Goal: Entertainment & Leisure: Consume media (video, audio)

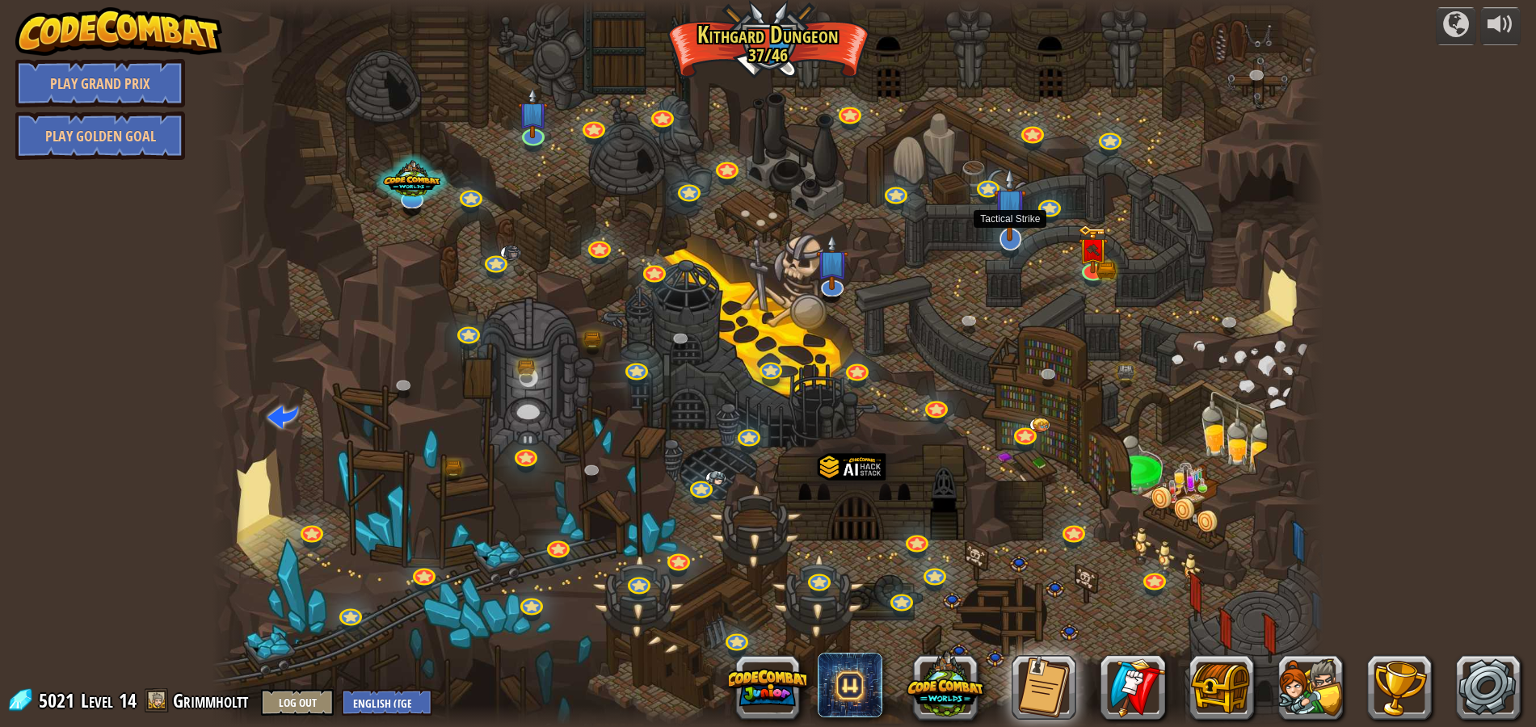
click at [1010, 238] on img at bounding box center [1010, 204] width 32 height 74
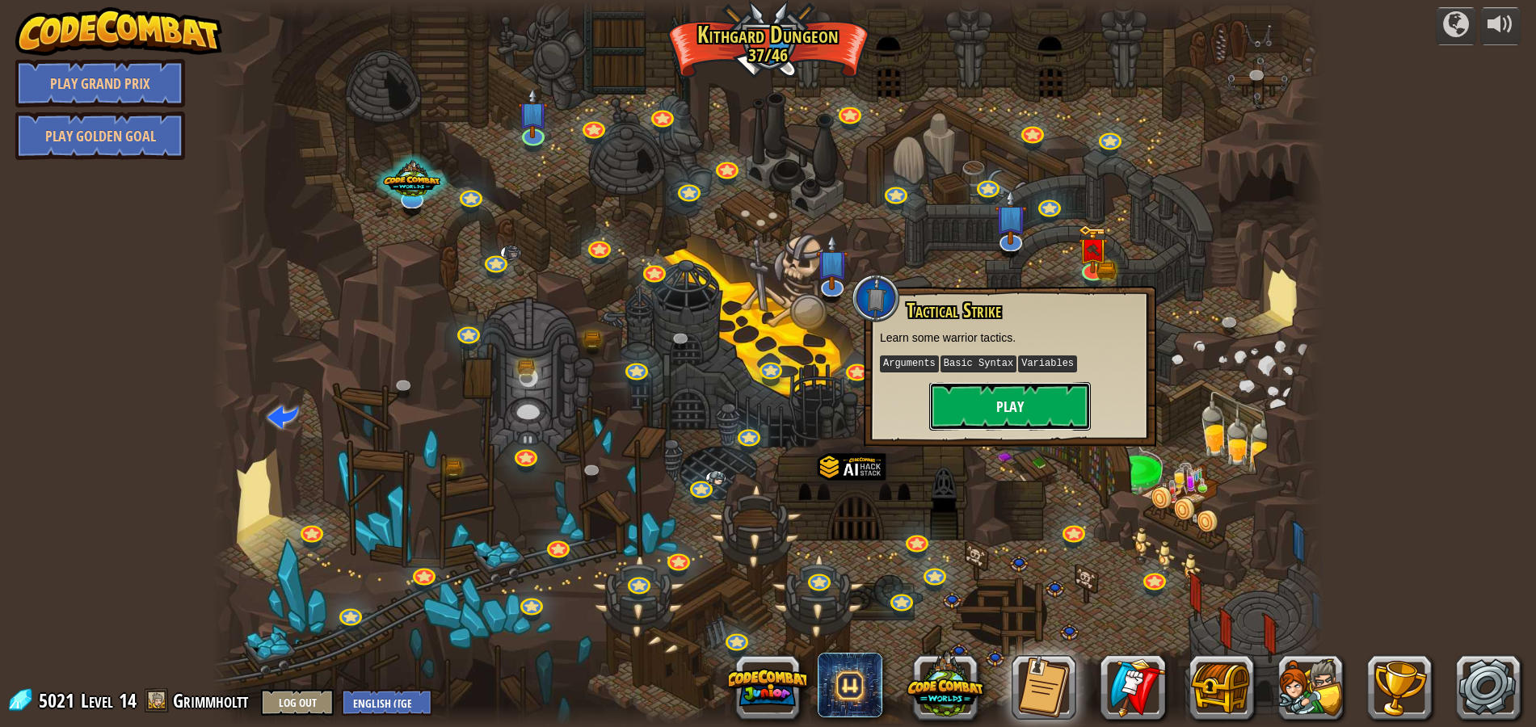
click at [993, 406] on button "Play" at bounding box center [1010, 406] width 162 height 48
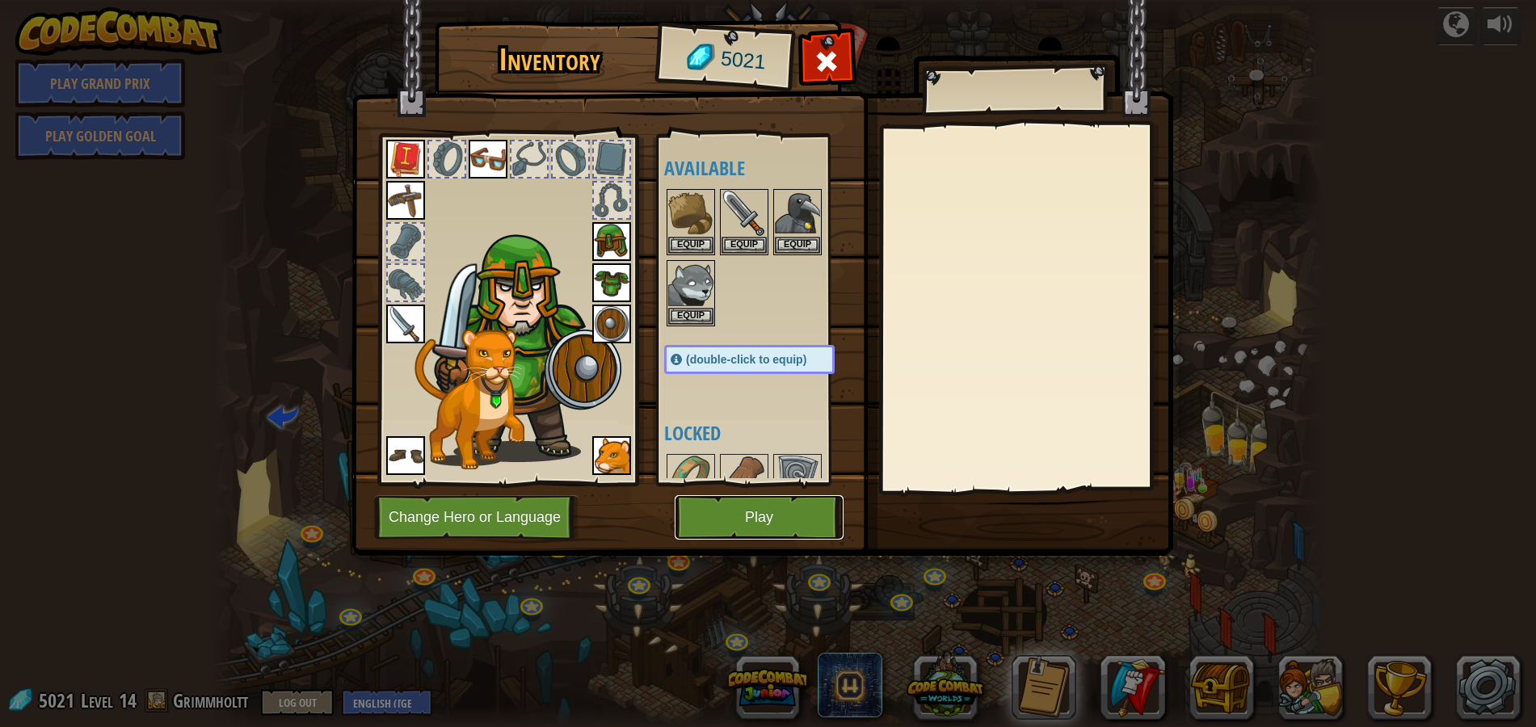
click at [769, 521] on button "Play" at bounding box center [759, 517] width 169 height 44
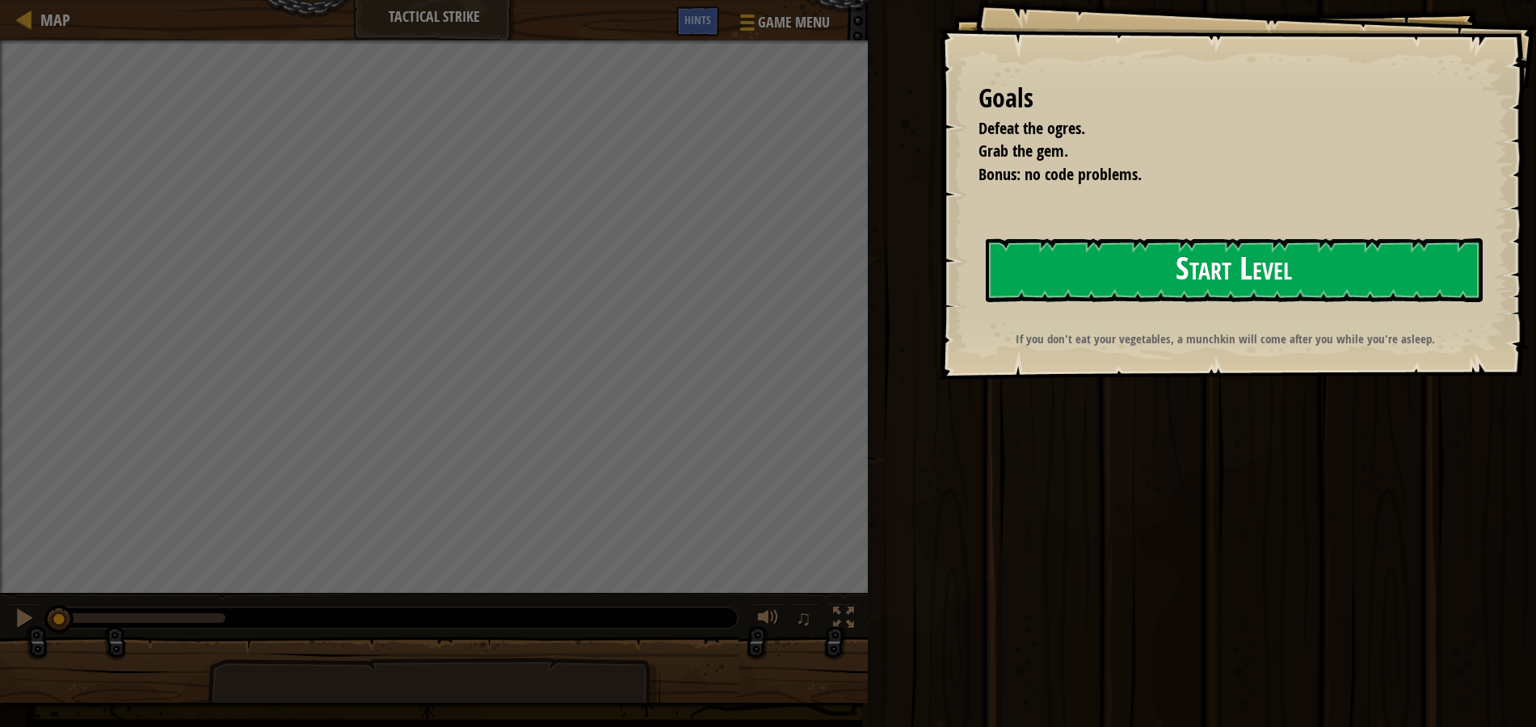
click at [1088, 276] on button "Start Level" at bounding box center [1235, 270] width 498 height 64
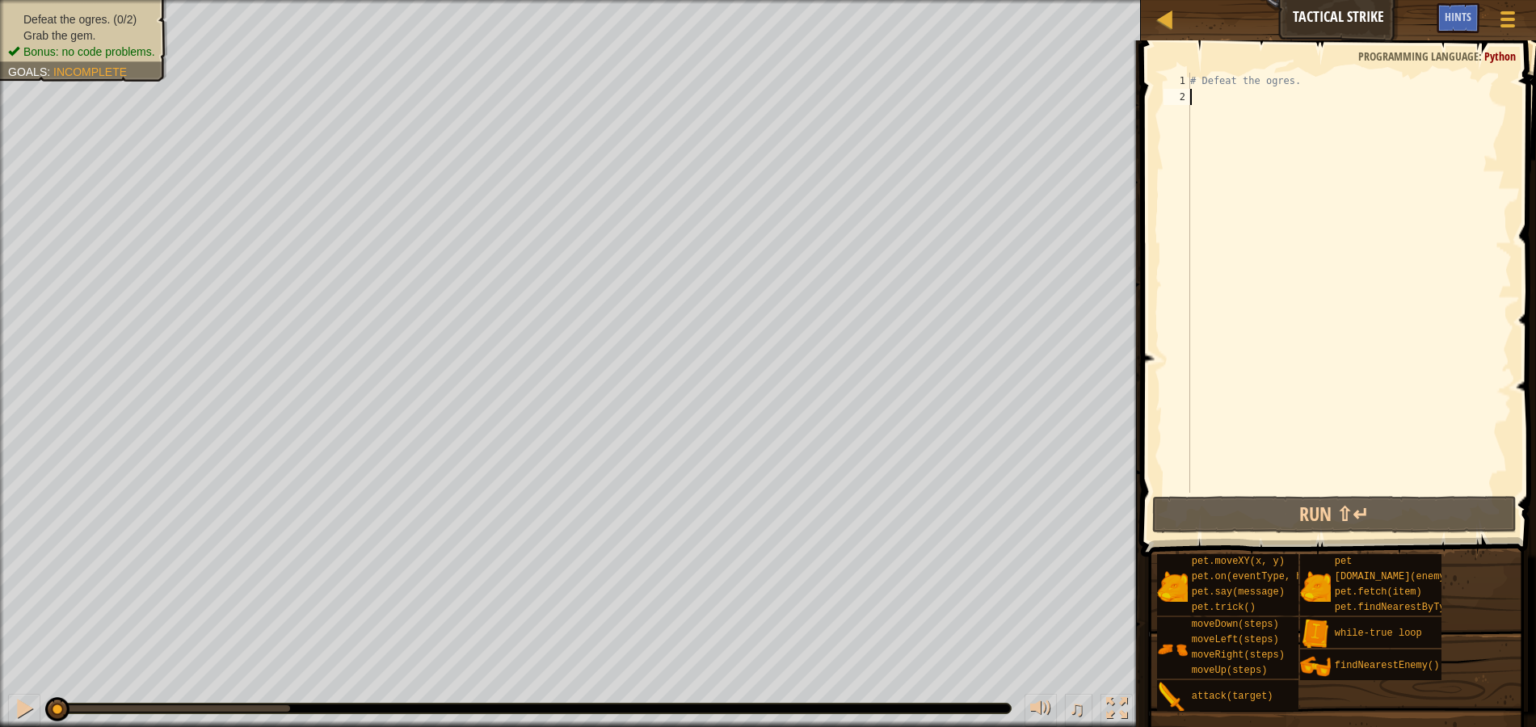
click at [1260, 130] on div "# Defeat the ogres." at bounding box center [1349, 299] width 325 height 452
type textarea "D"
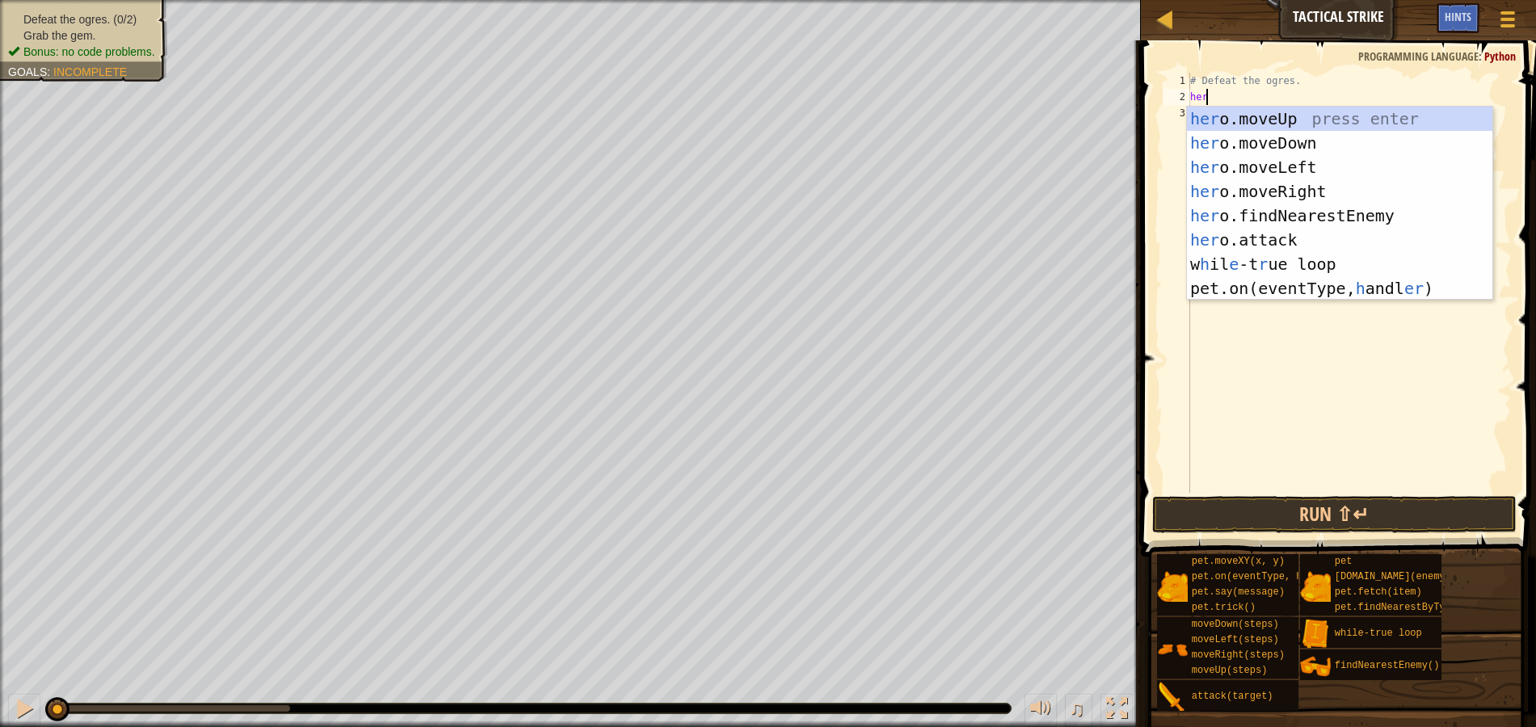
scroll to position [7, 1]
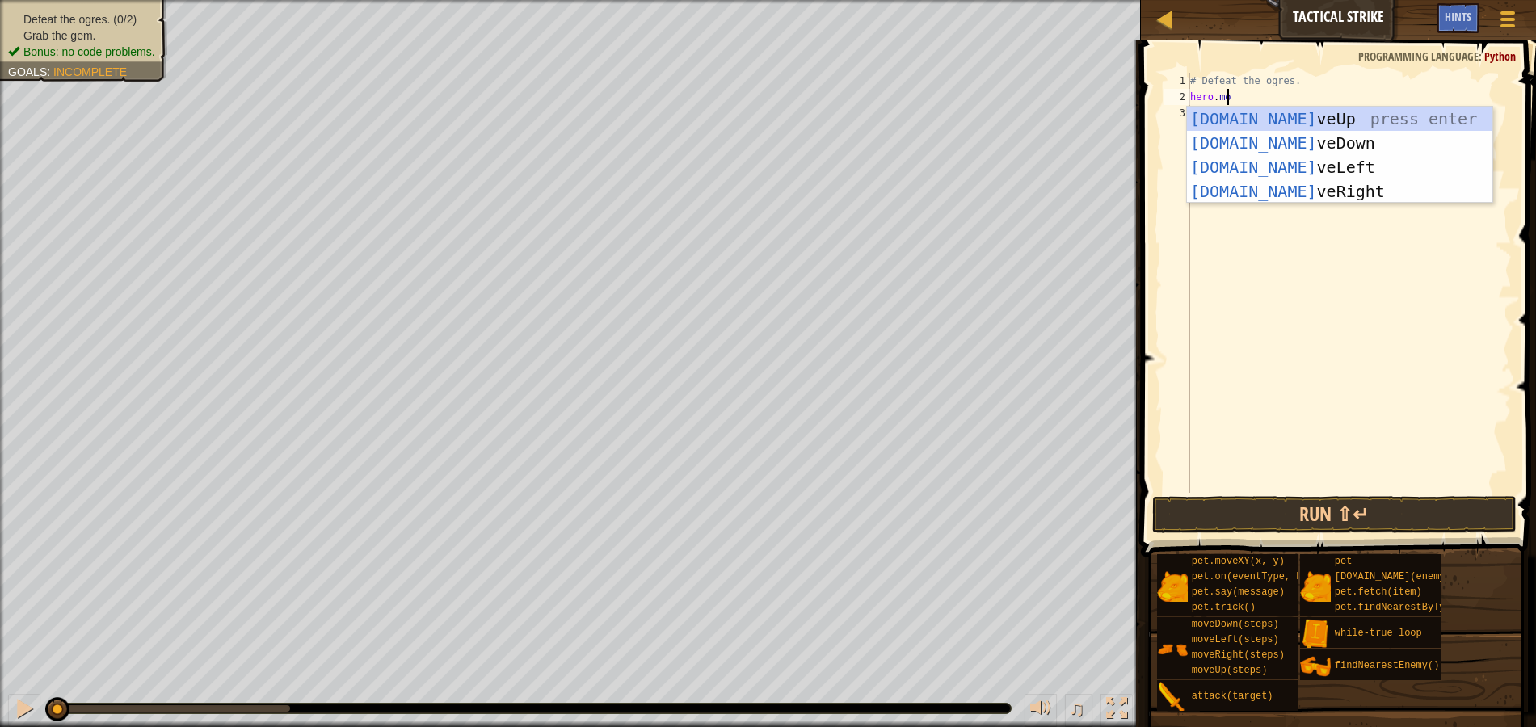
type textarea "hero.mov"
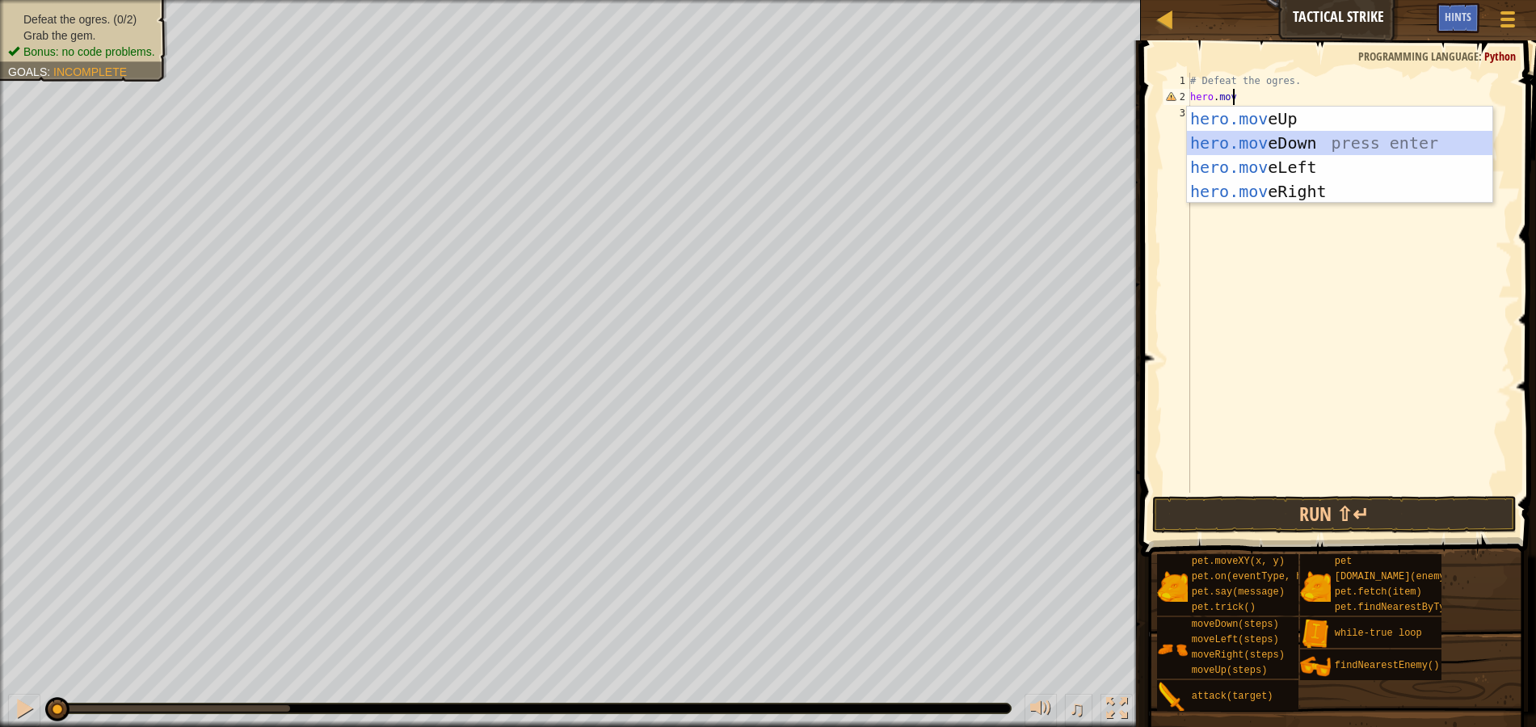
click at [1314, 133] on div "hero.mov eUp press enter hero.mov eDown press enter hero.mov eLeft press enter …" at bounding box center [1339, 179] width 305 height 145
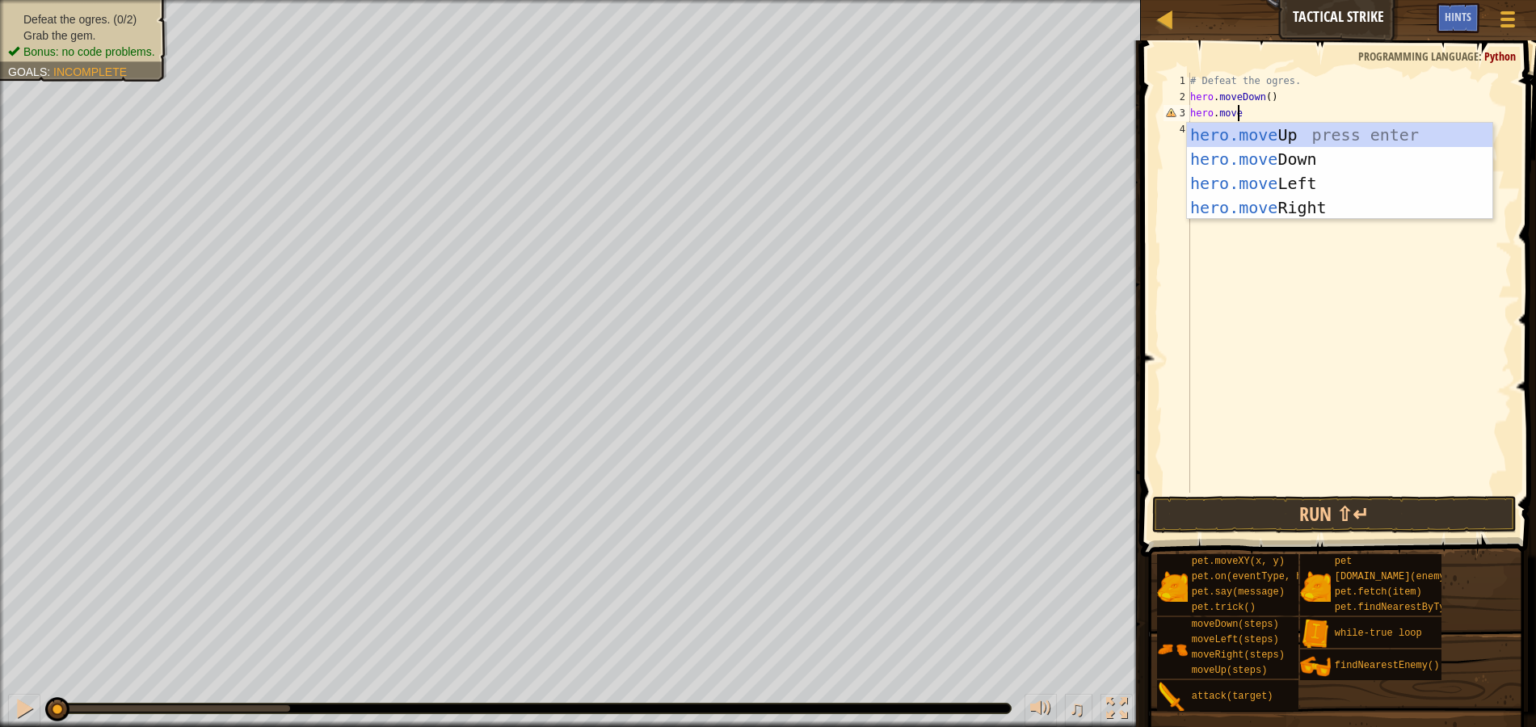
type textarea "hero.moveR"
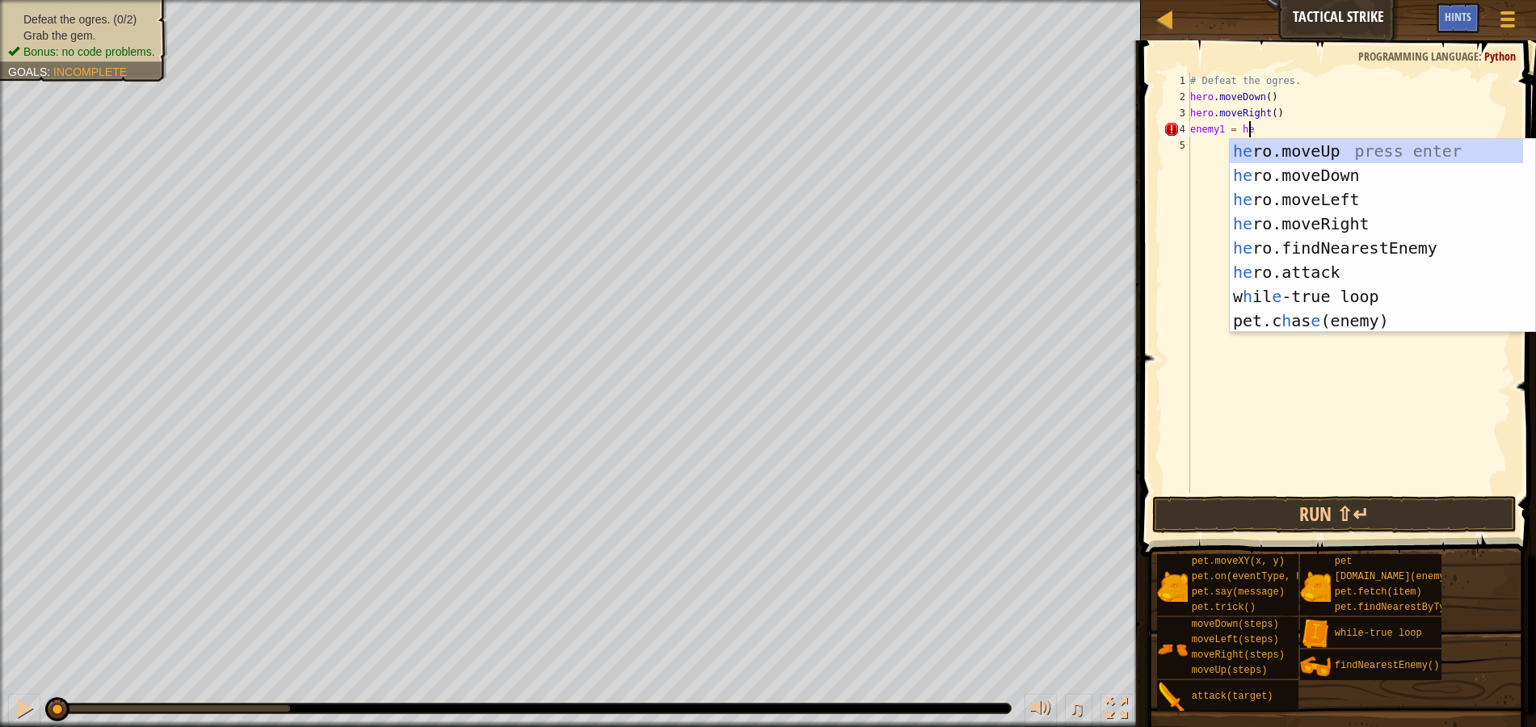
scroll to position [7, 4]
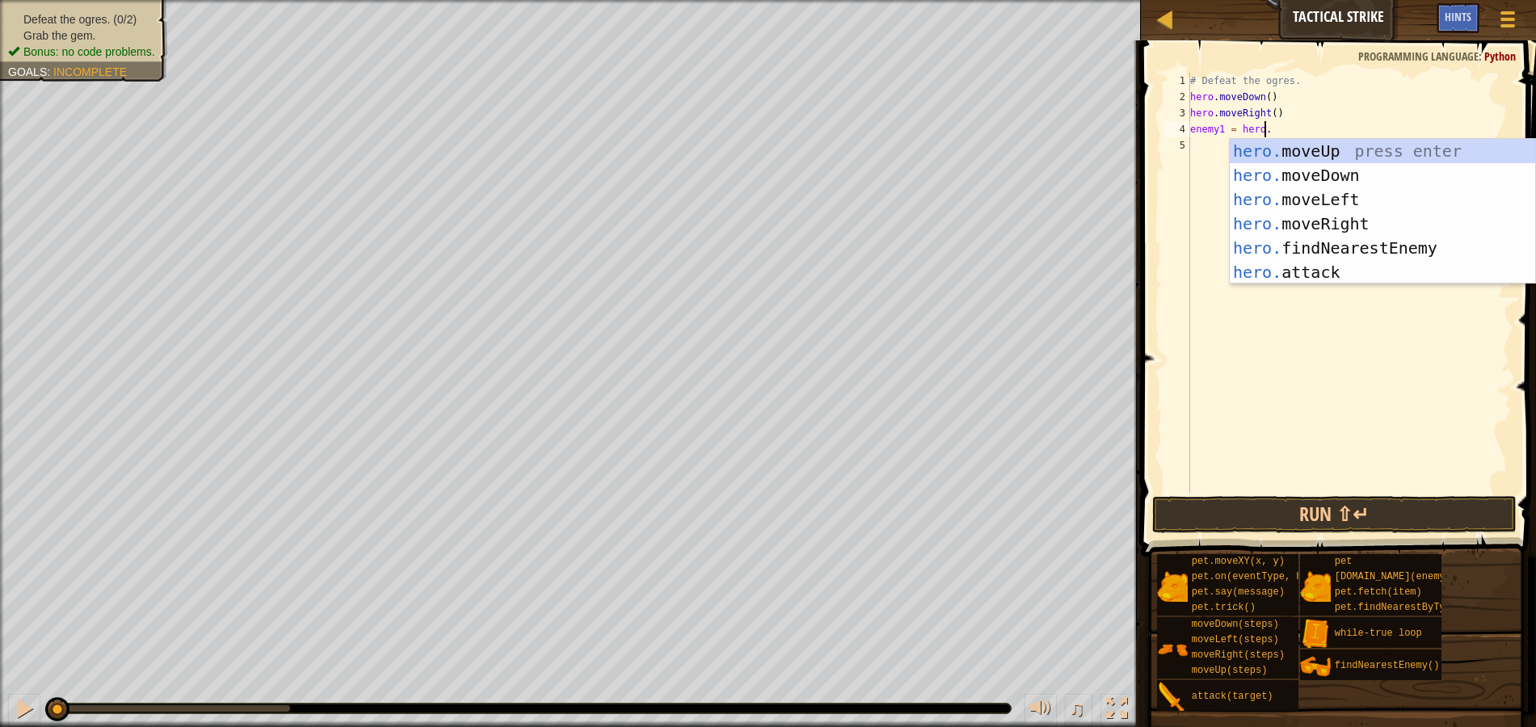
type textarea "enemy1 = hero.f"
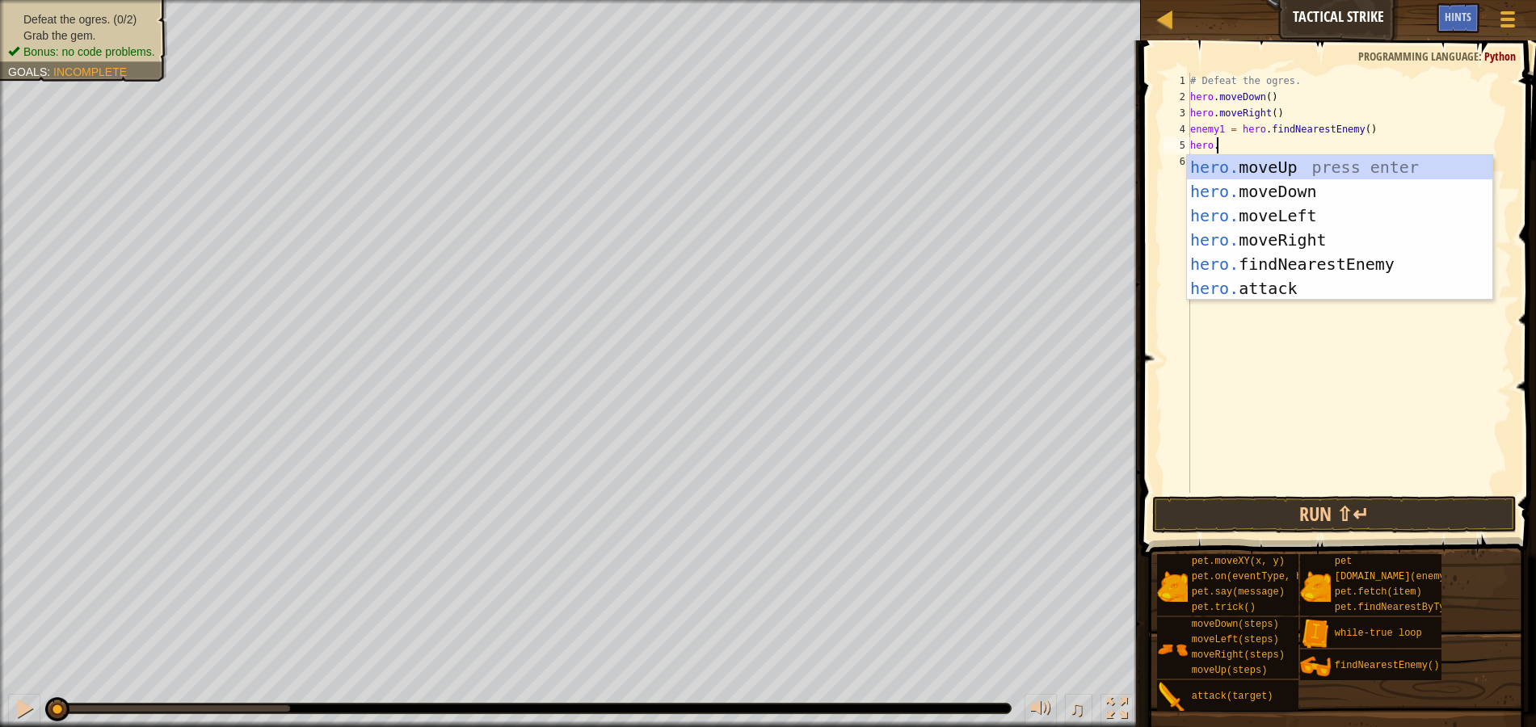
scroll to position [7, 2]
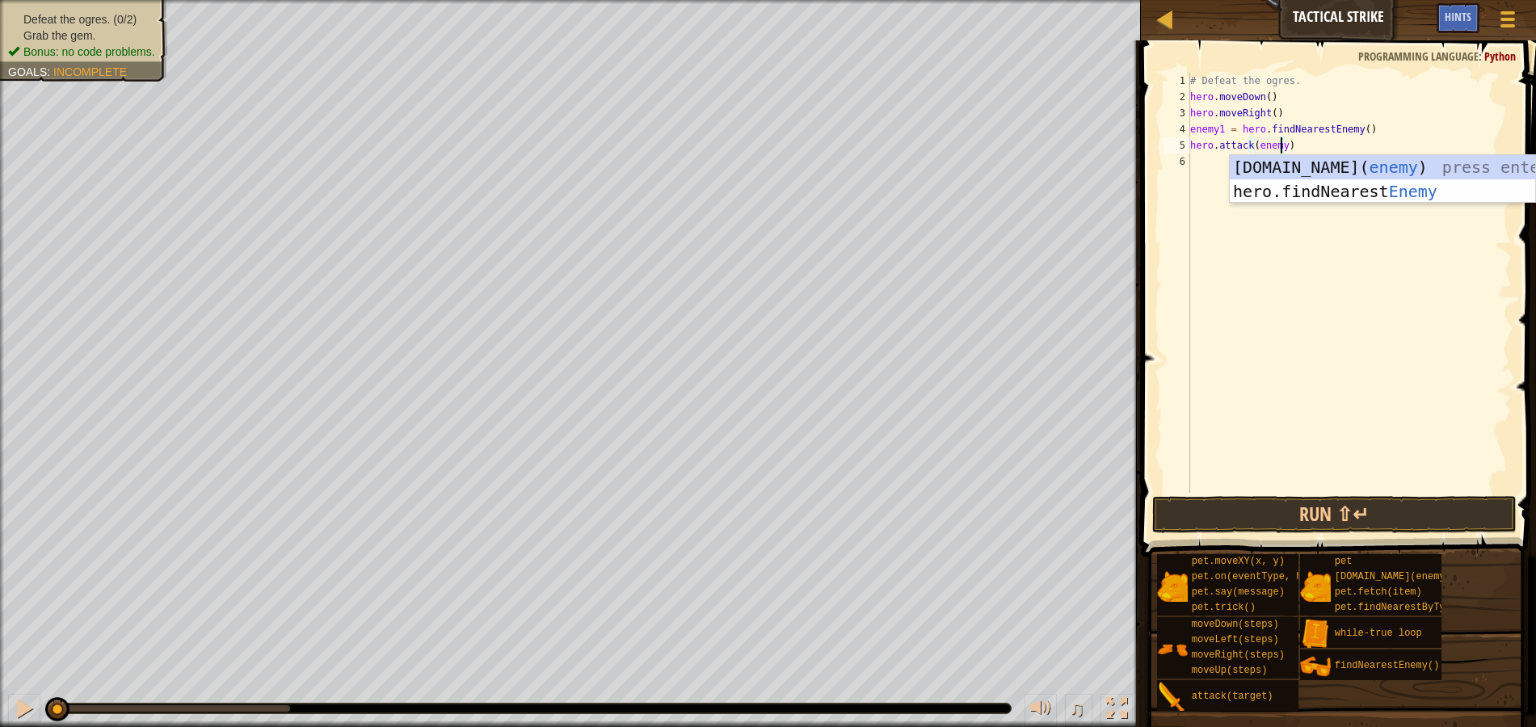
type textarea "hero.attack(enemy1)"
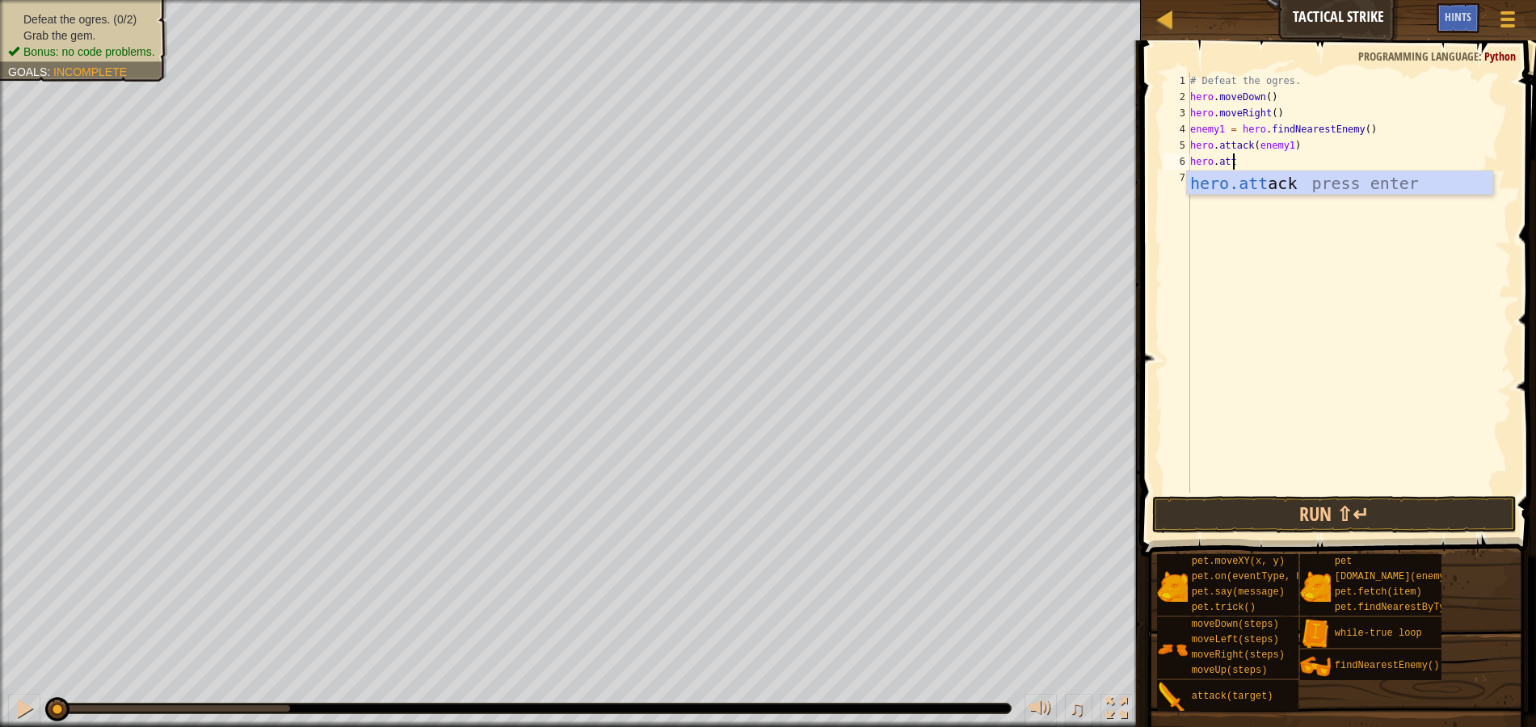
scroll to position [7, 2]
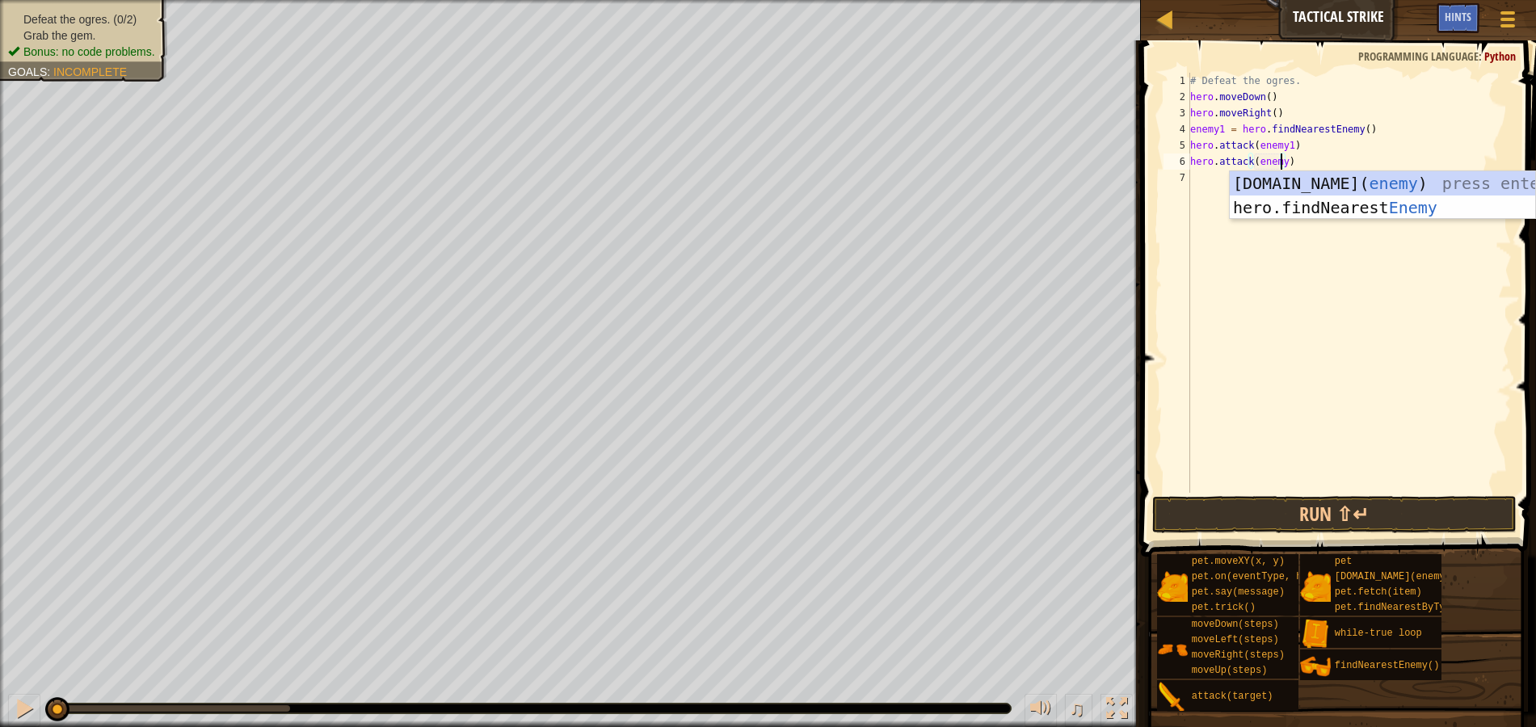
type textarea "hero.attack(enemy1)"
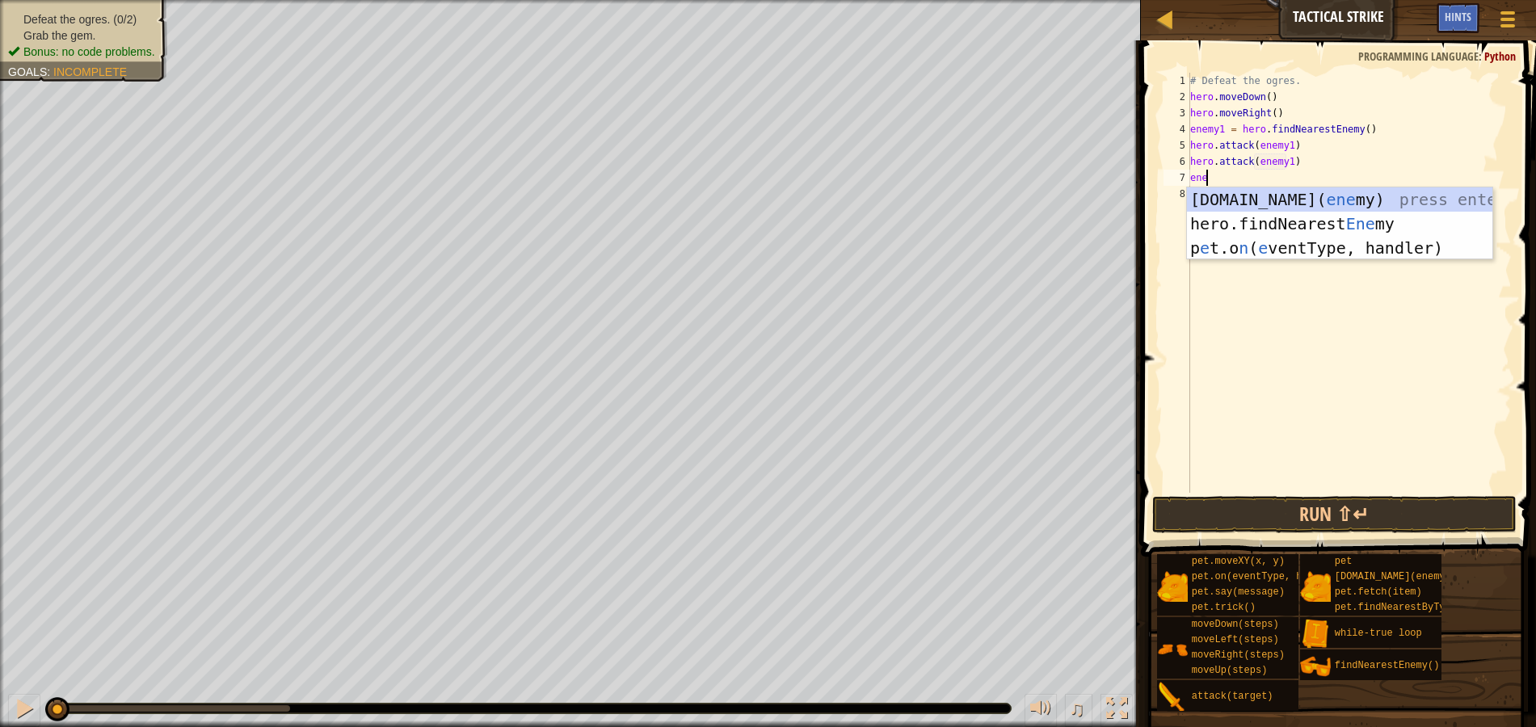
scroll to position [7, 1]
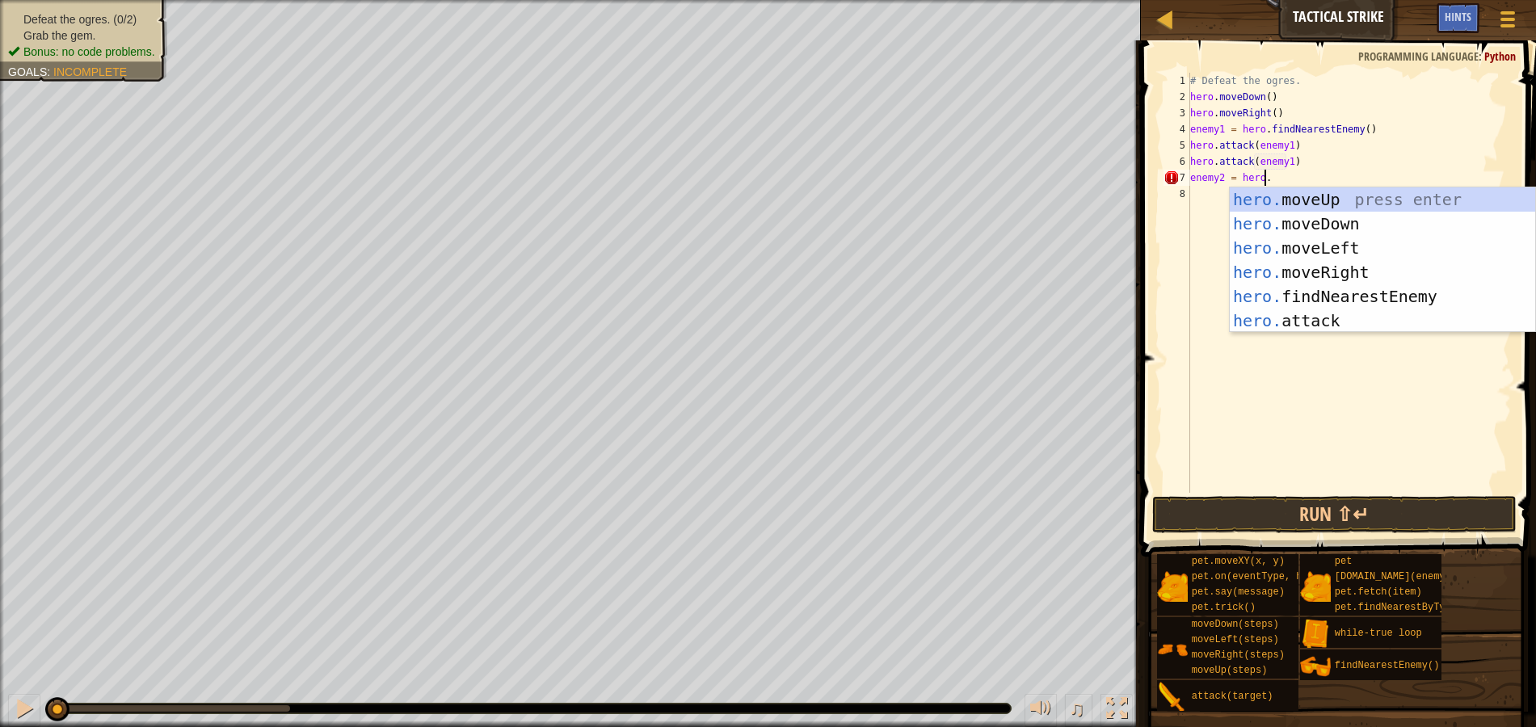
type textarea "enemy2 = hero.f"
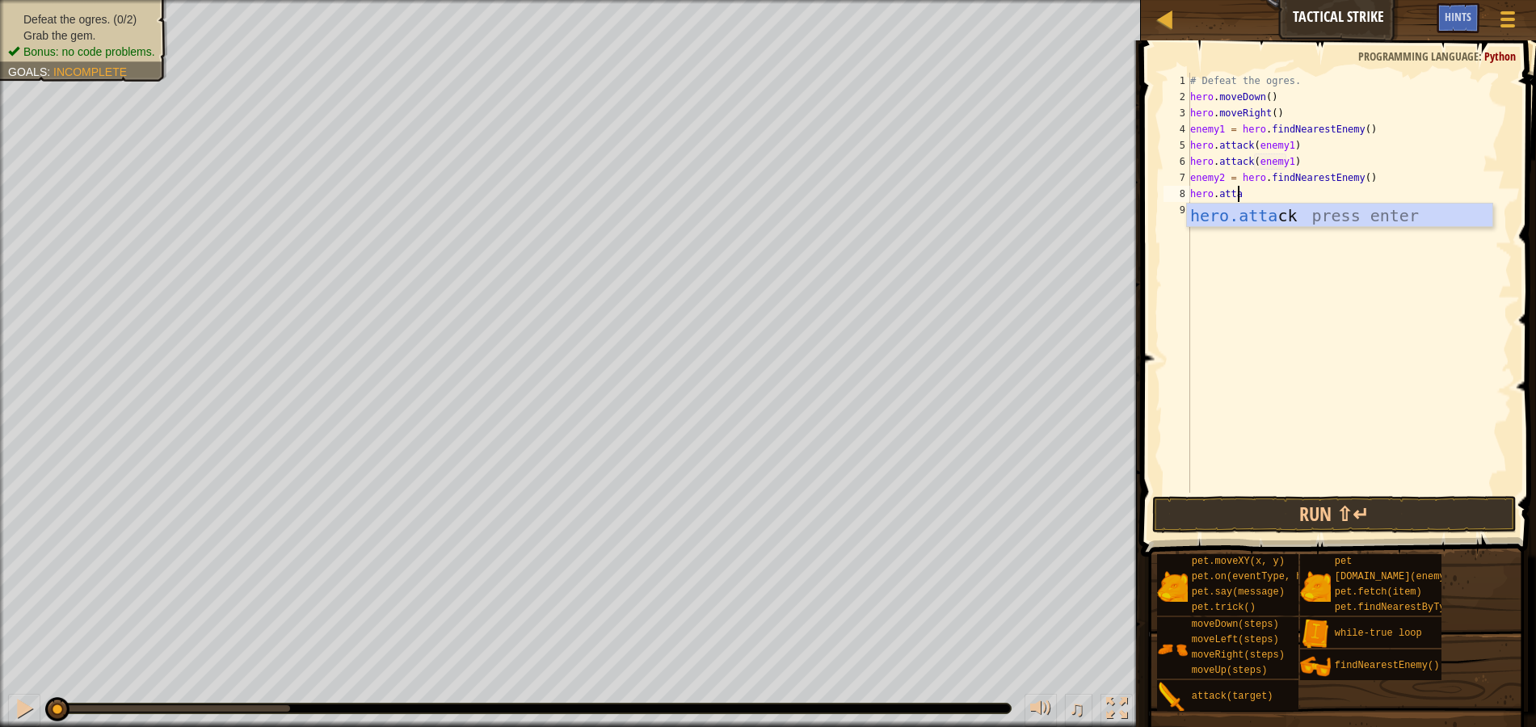
scroll to position [7, 4]
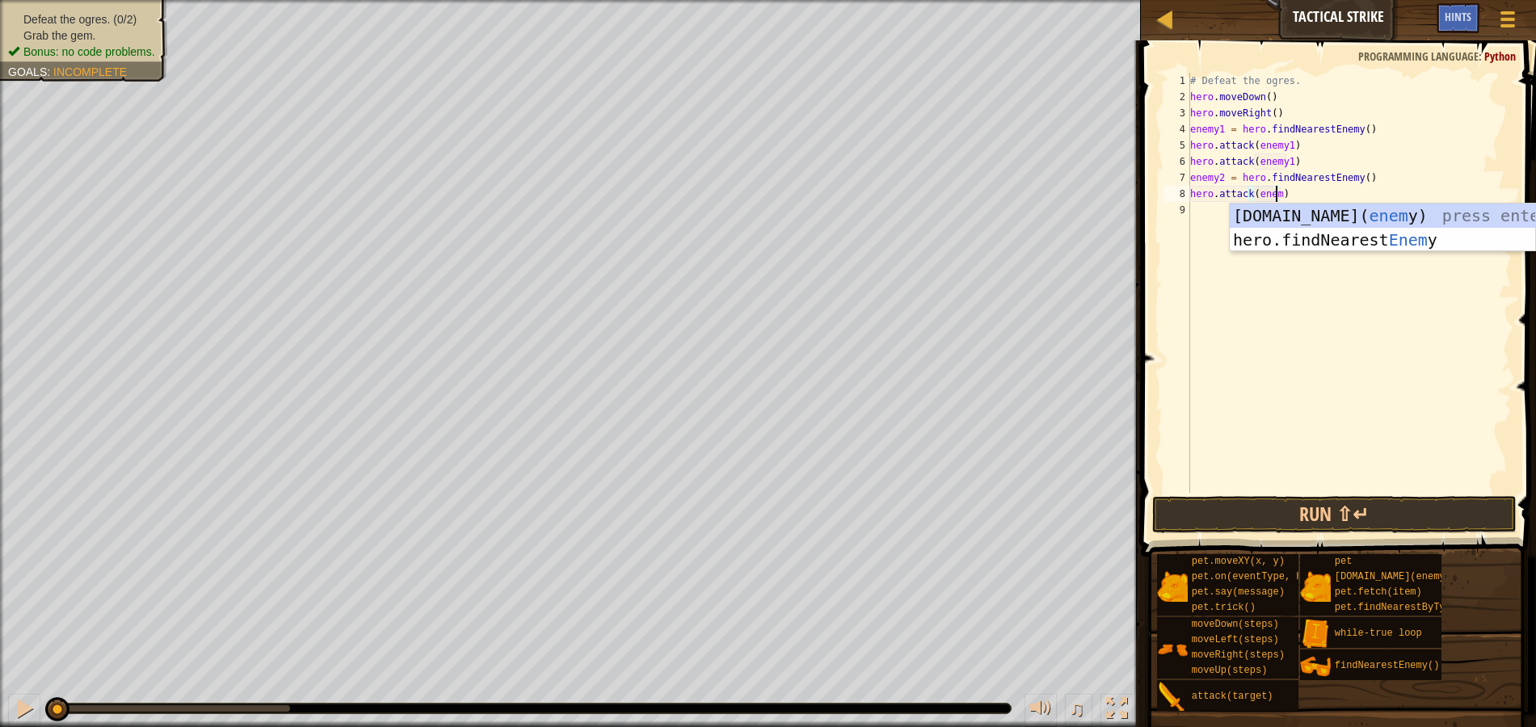
type textarea "hero.attack(enemy2)"
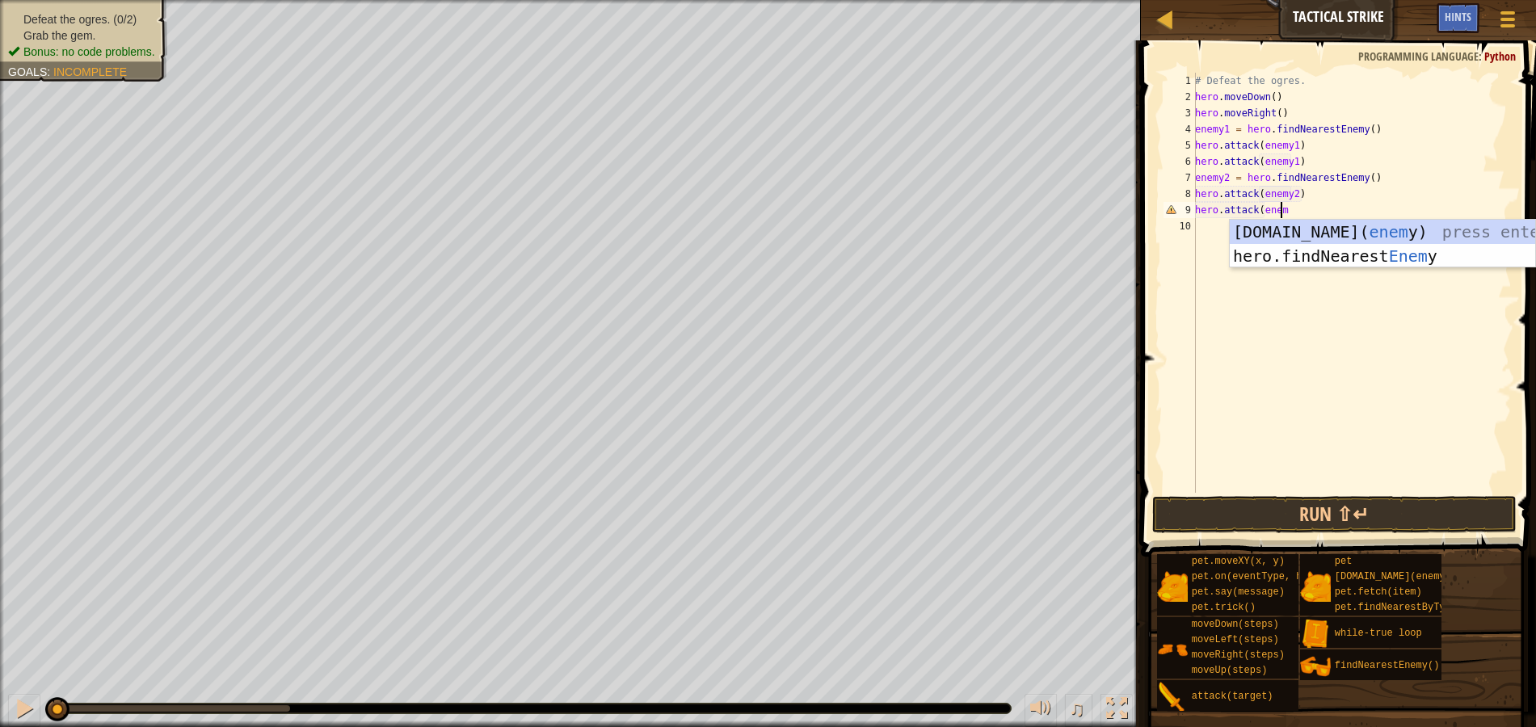
scroll to position [7, 6]
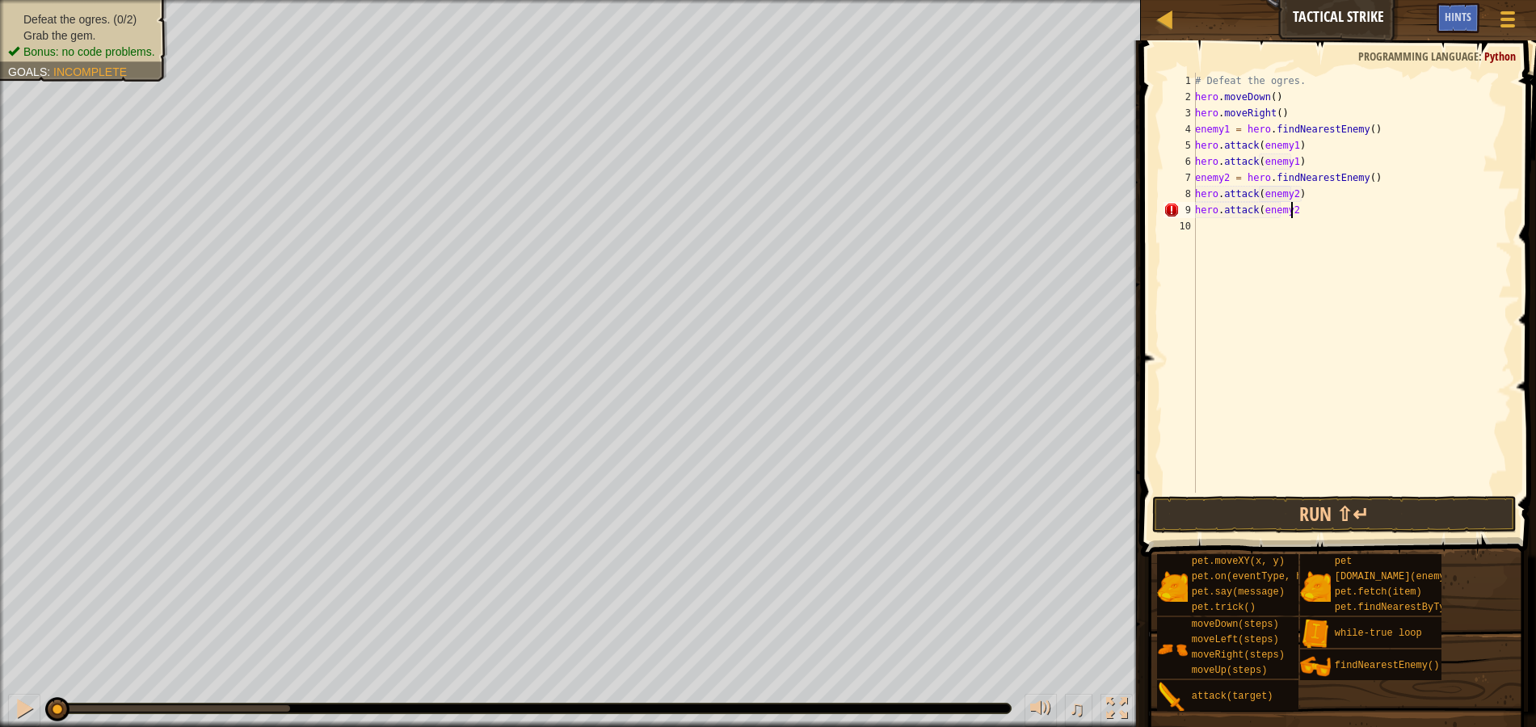
type textarea "hero.attack(enemy2)"
click at [1346, 505] on button "Run ⇧↵" at bounding box center [1334, 514] width 364 height 37
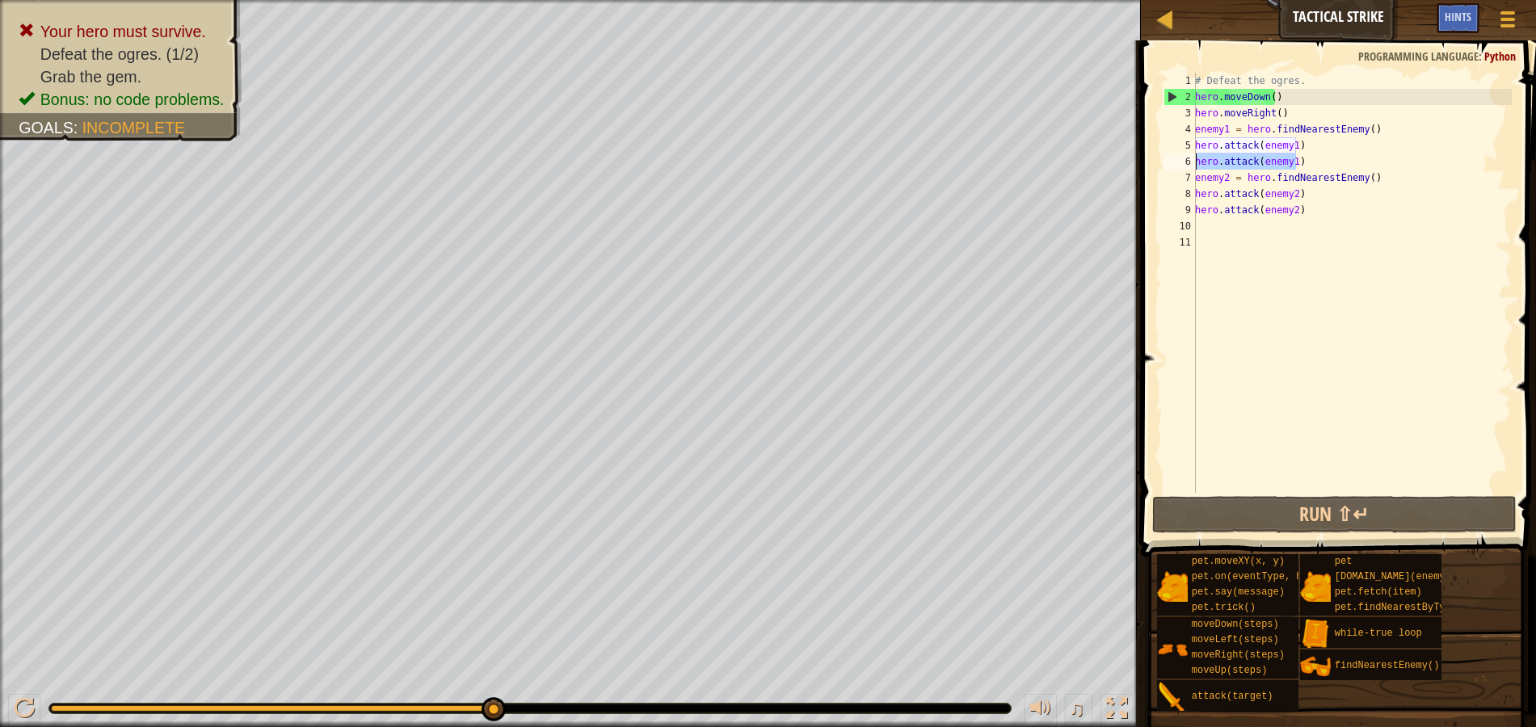
drag, startPoint x: 1324, startPoint y: 157, endPoint x: 1193, endPoint y: 164, distance: 131.1
click at [1193, 164] on div "1 2 3 4 5 6 7 8 9 10 11 # Defeat the ogres. hero . moveDown ( ) hero . moveRigh…" at bounding box center [1335, 283] width 351 height 420
type textarea "hero.attack(enemy1)"
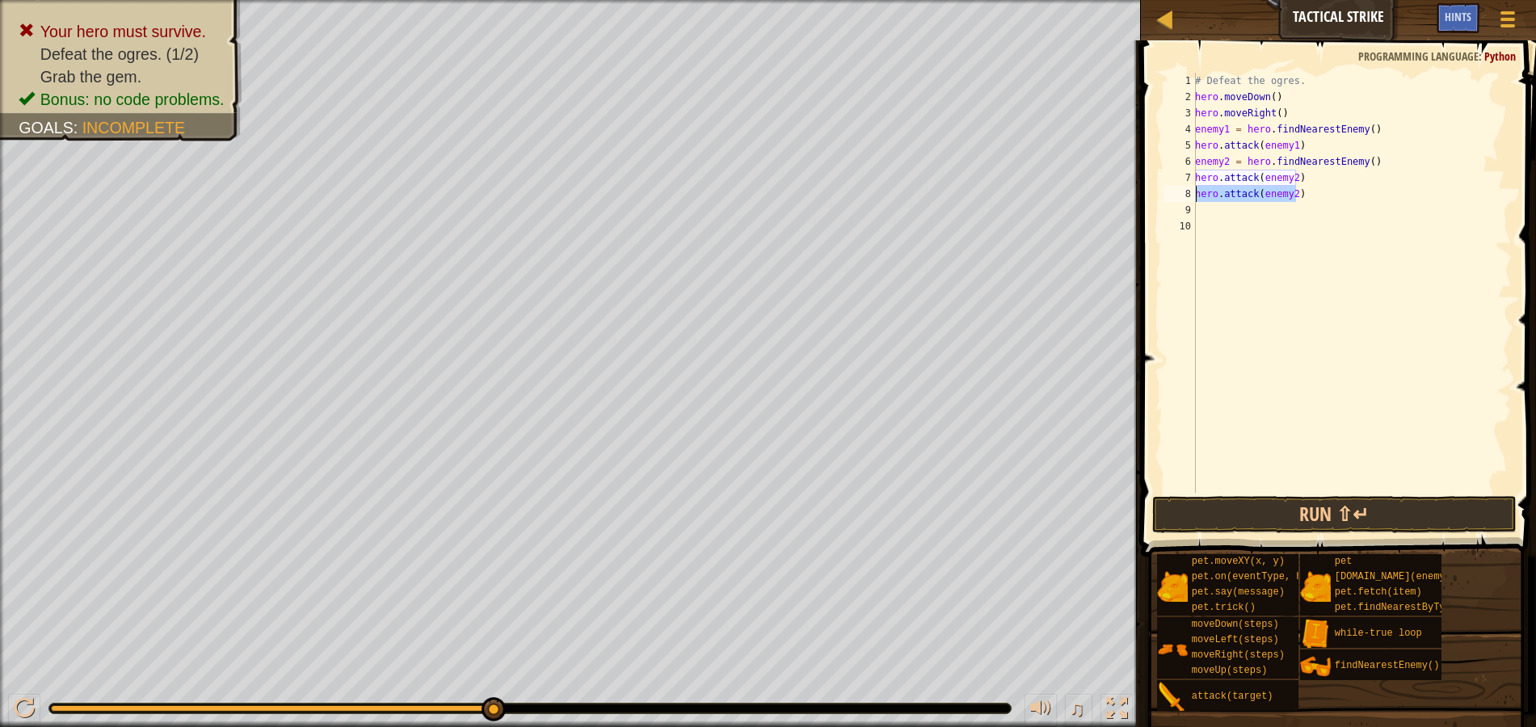
drag, startPoint x: 1297, startPoint y: 196, endPoint x: 1191, endPoint y: 196, distance: 105.8
click at [1191, 196] on div "enemy2 = hero.findNearestEnemy() 1 2 3 4 5 6 7 8 9 10 # Defeat the ogres. hero …" at bounding box center [1335, 283] width 351 height 420
type textarea "hero.attack(enemy2)"
click at [1203, 514] on button "Run ⇧↵" at bounding box center [1334, 514] width 364 height 37
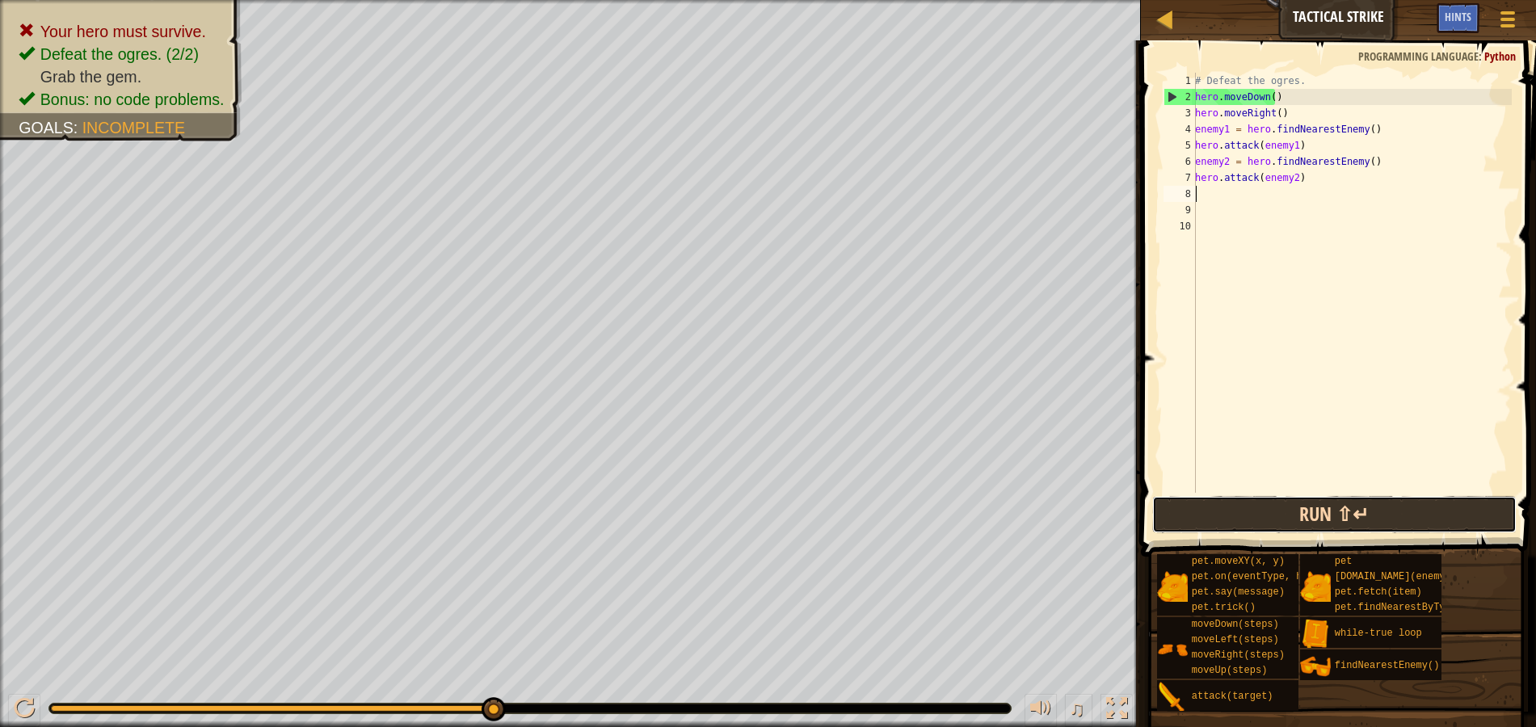
click at [1267, 521] on button "Run ⇧↵" at bounding box center [1334, 514] width 364 height 37
click at [1273, 520] on button "Run ⇧↵" at bounding box center [1334, 514] width 364 height 37
click at [1266, 99] on div "# Defeat the ogres. hero . moveDown ( ) hero . moveRight ( ) enemy1 = hero . fi…" at bounding box center [1352, 299] width 320 height 452
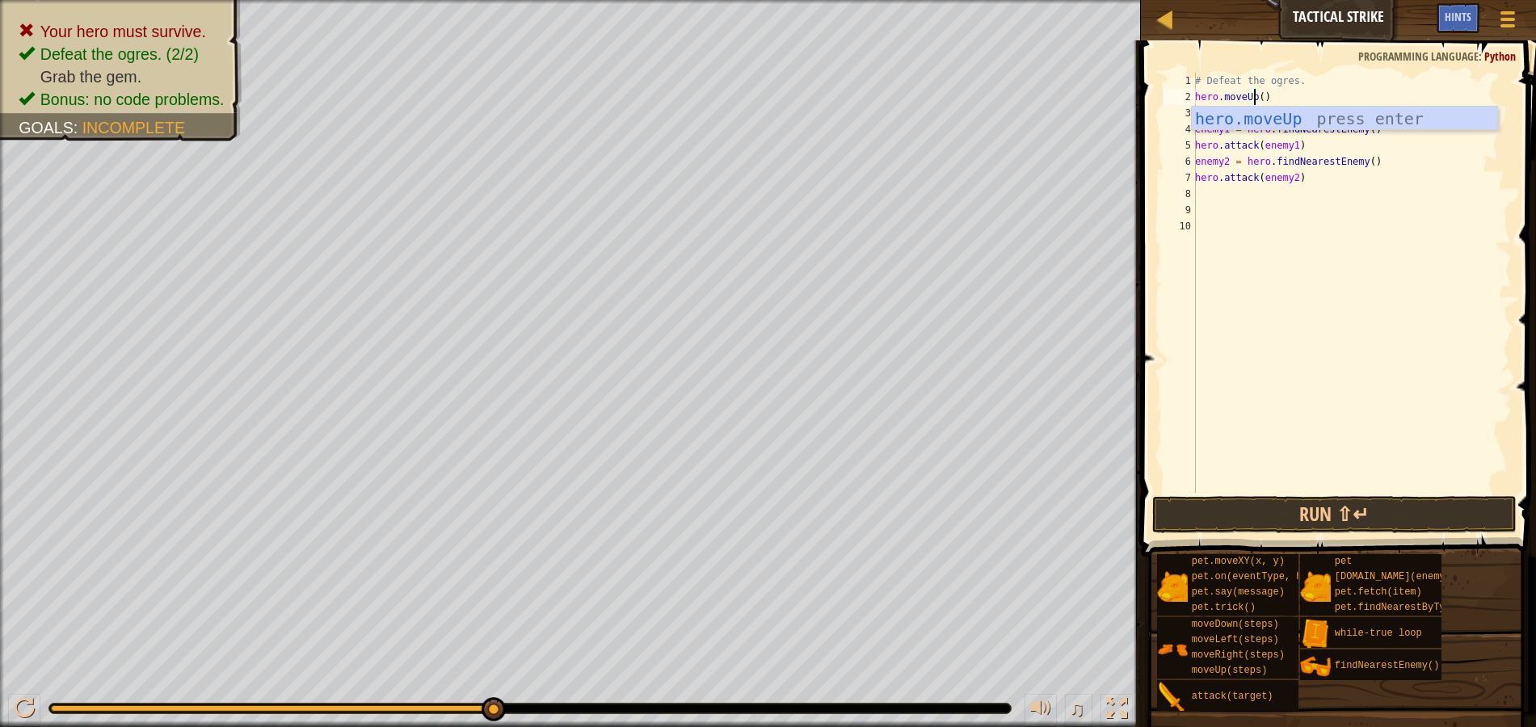
scroll to position [7, 5]
click at [1382, 128] on div "hero.moveUp press enter" at bounding box center [1344, 143] width 305 height 73
click at [1275, 110] on div "# Defeat the ogres. hero . moveUp hero . moveRight ( ) enemy1 = hero . findNear…" at bounding box center [1352, 299] width 320 height 452
type textarea "hero.moveRight(3)"
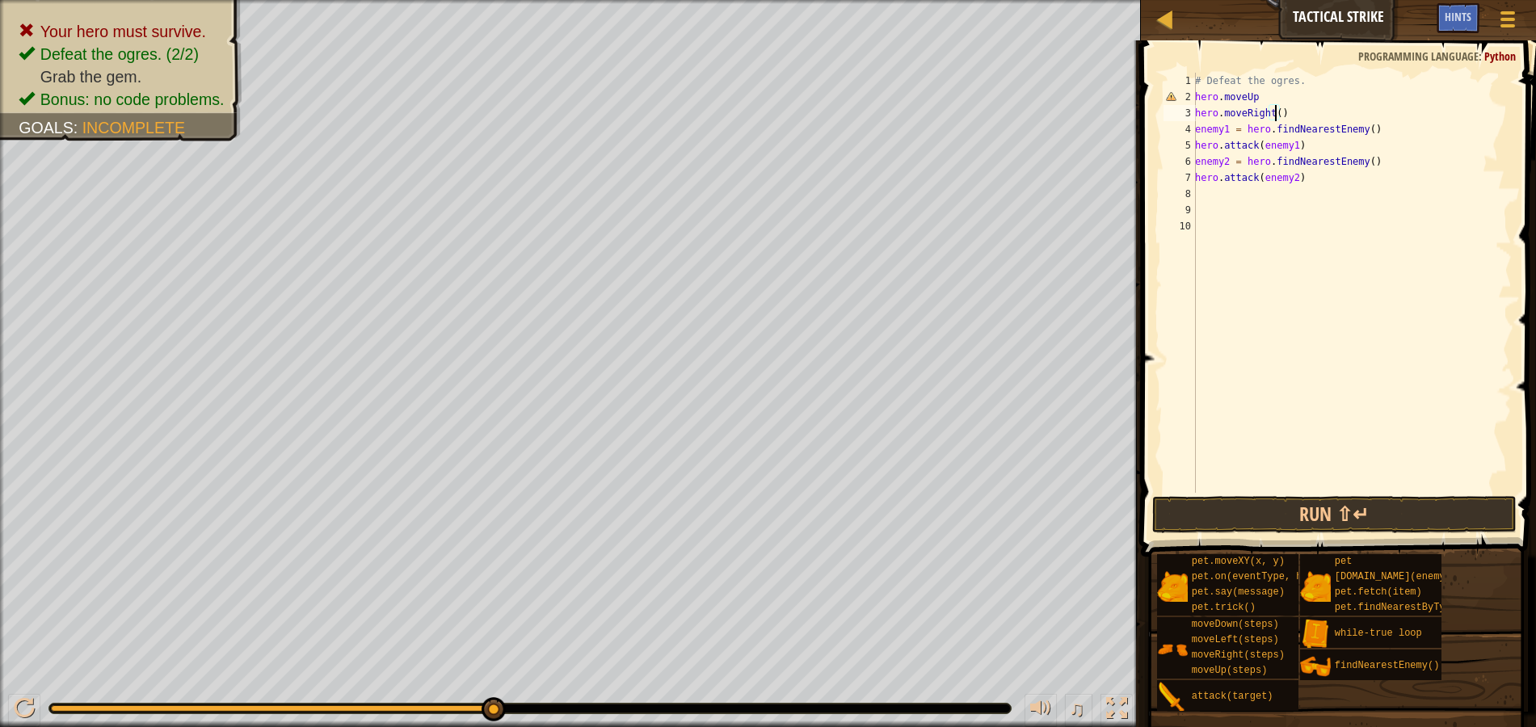
scroll to position [7, 6]
click at [1298, 116] on div "# Defeat the ogres. hero . moveUp hero . moveRight ( 3 ) enemy1 = hero . findNe…" at bounding box center [1352, 299] width 320 height 452
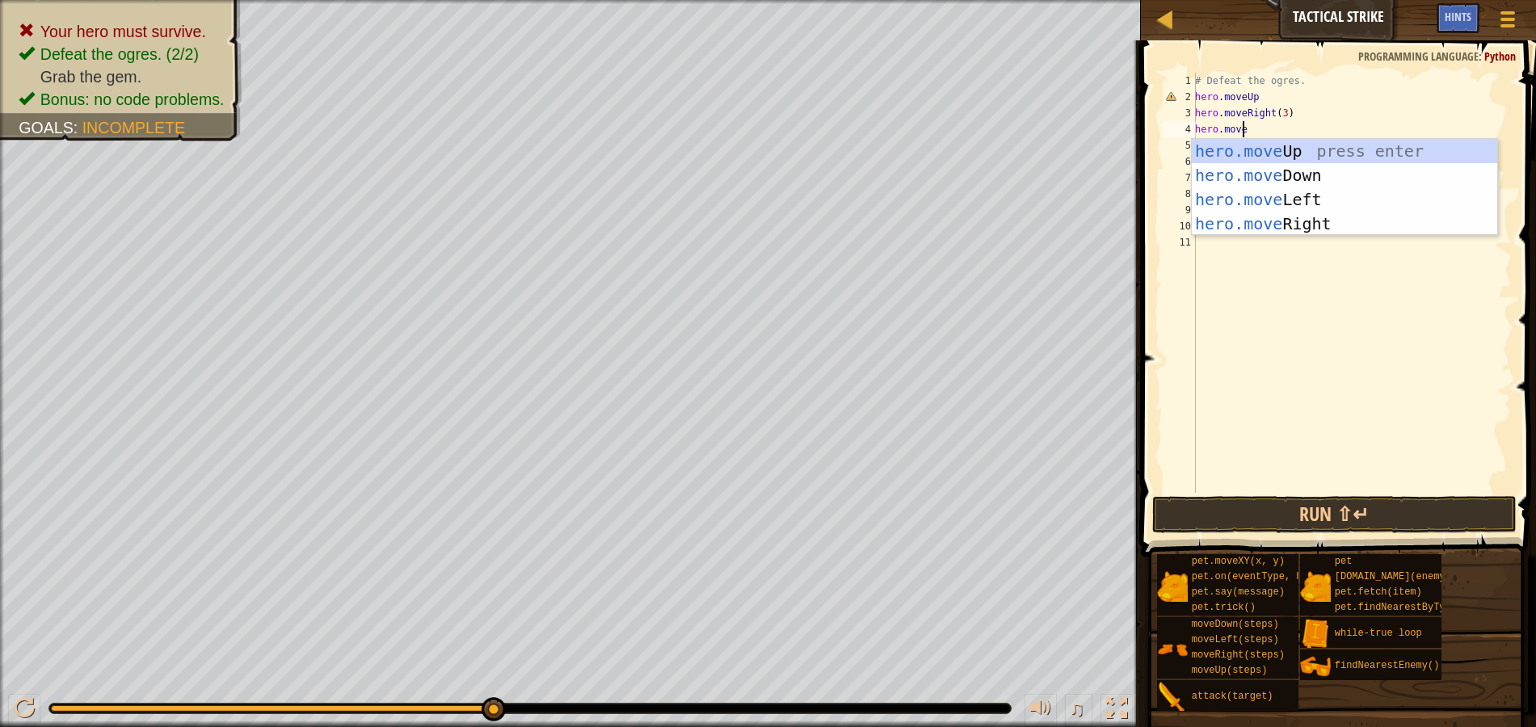
scroll to position [7, 3]
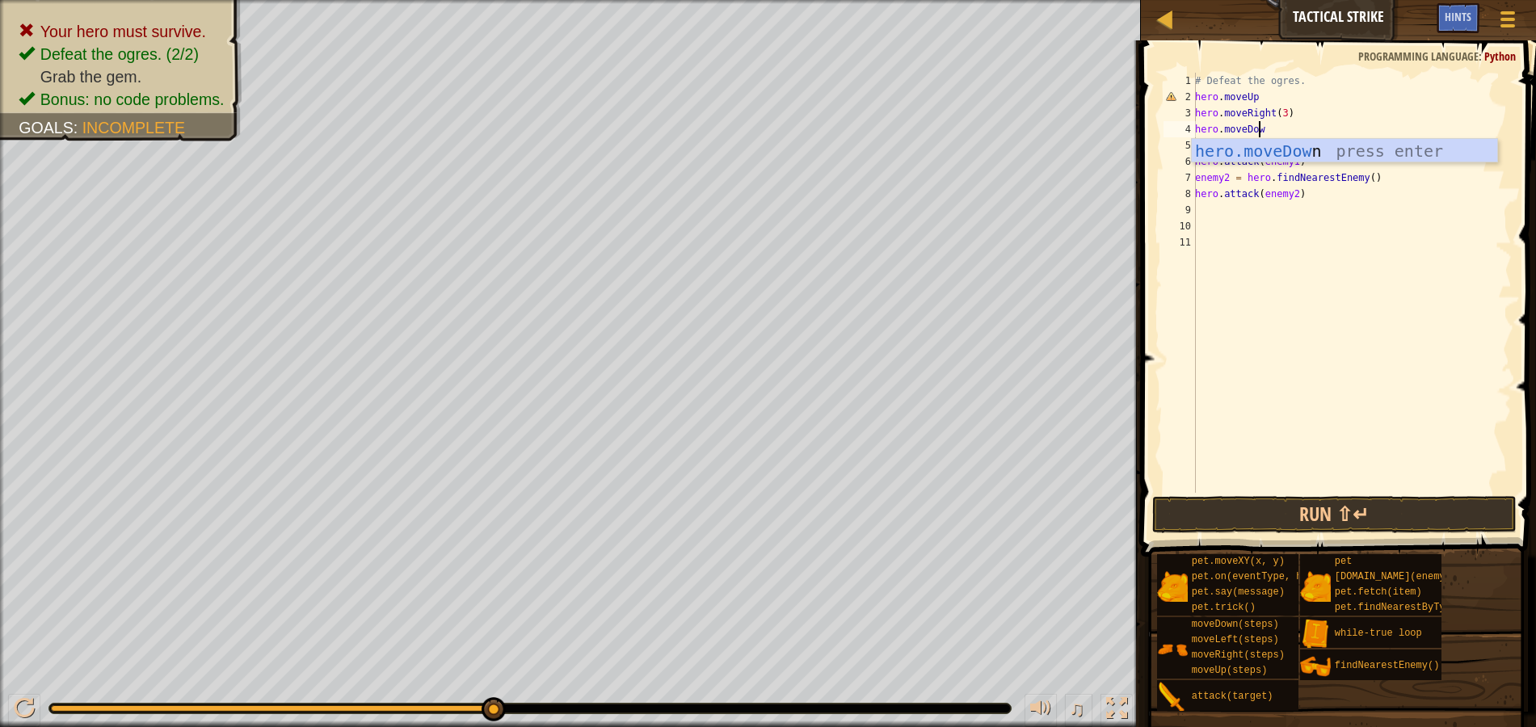
type textarea "hero.moveDown"
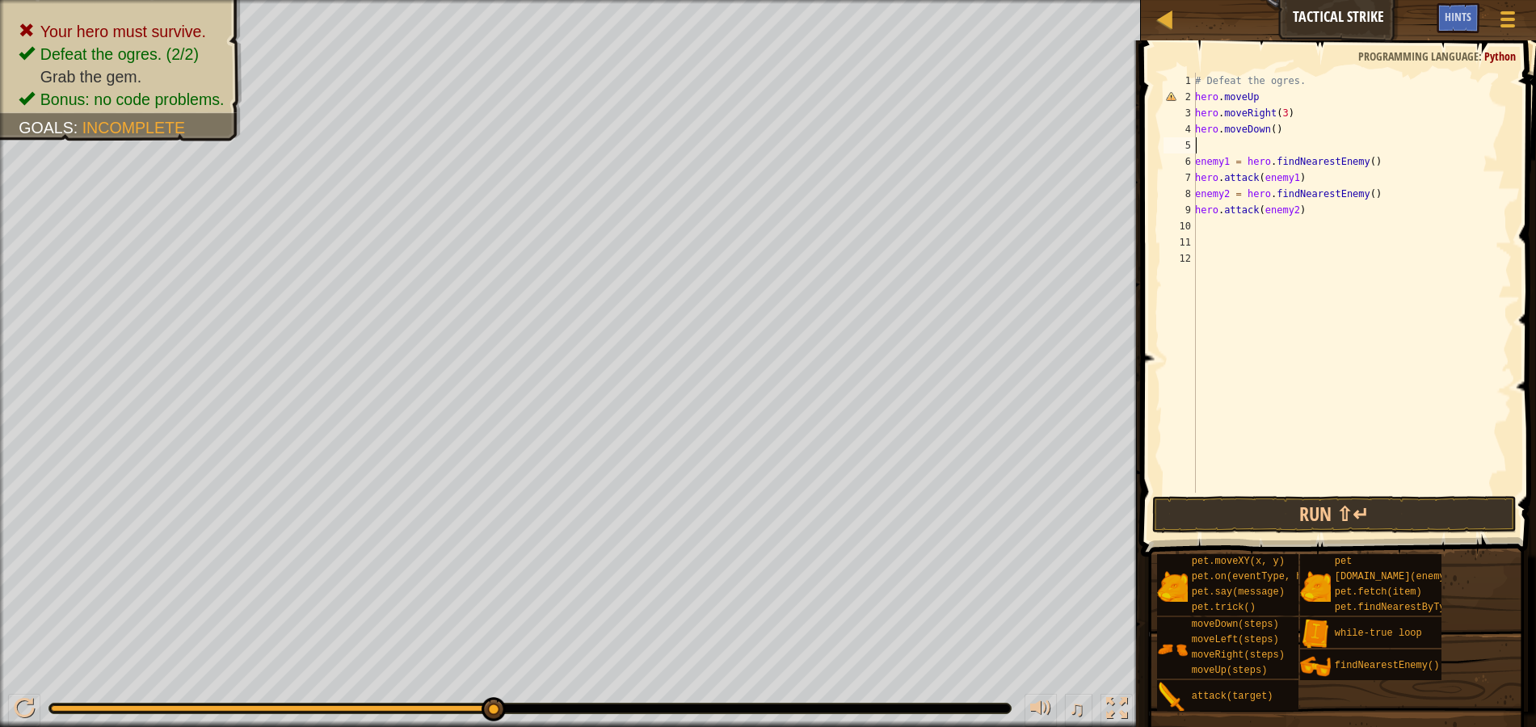
click at [1273, 132] on div "# Defeat the ogres. hero . moveUp hero . moveRight ( 3 ) hero . moveDown ( ) en…" at bounding box center [1352, 299] width 320 height 452
click at [1266, 132] on div "# Defeat the ogres. hero . moveUp hero . moveRight ( 3 ) hero . moveDown ( ) en…" at bounding box center [1352, 299] width 320 height 452
click at [1269, 132] on div "# Defeat the ogres. hero . moveUp hero . moveRight ( 3 ) hero . moveDown ( ) en…" at bounding box center [1352, 299] width 320 height 452
type textarea "hero.moveDown(2)"
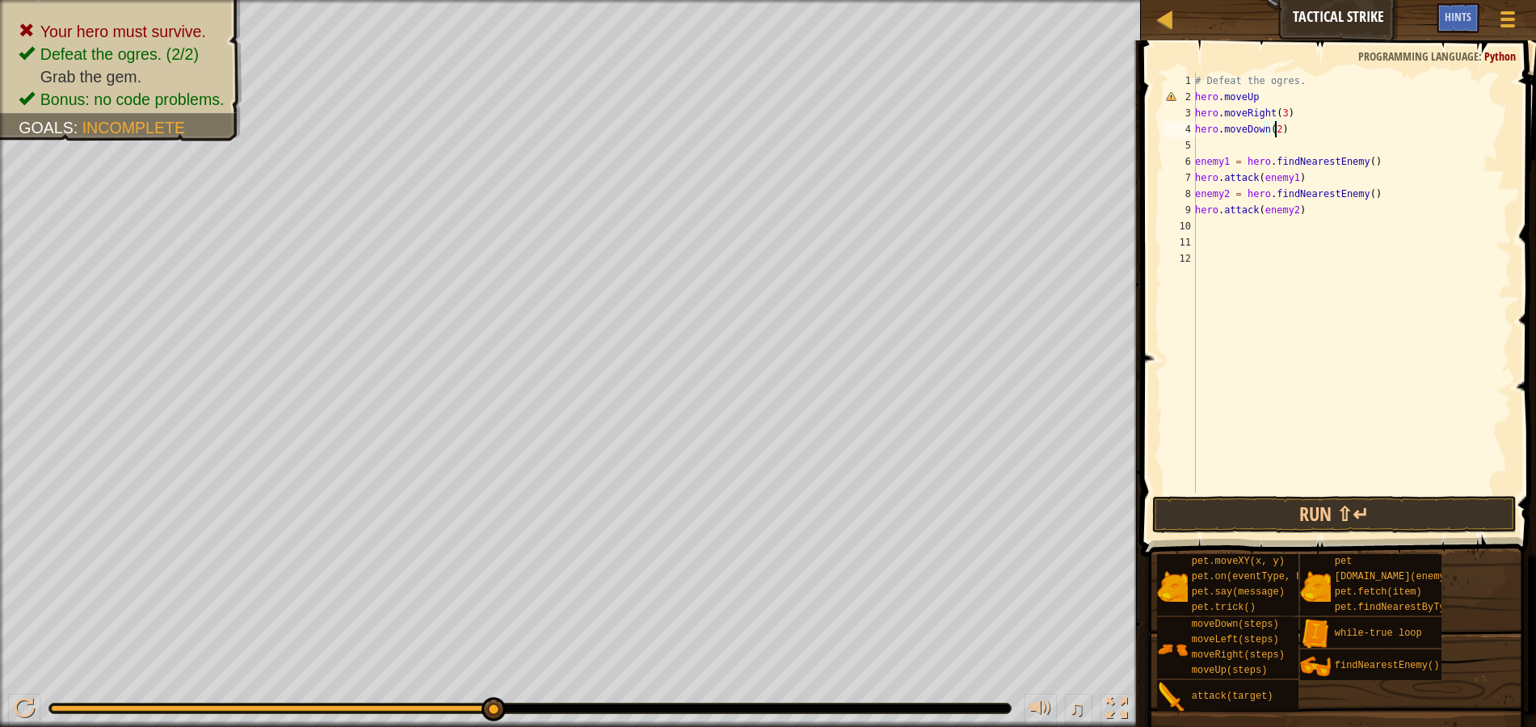
click at [1227, 141] on div "# Defeat the ogres. hero . moveUp hero . moveRight ( 3 ) hero . moveDown ( 2 ) …" at bounding box center [1352, 299] width 320 height 452
click at [1302, 506] on button "Run ⇧↵" at bounding box center [1334, 514] width 364 height 37
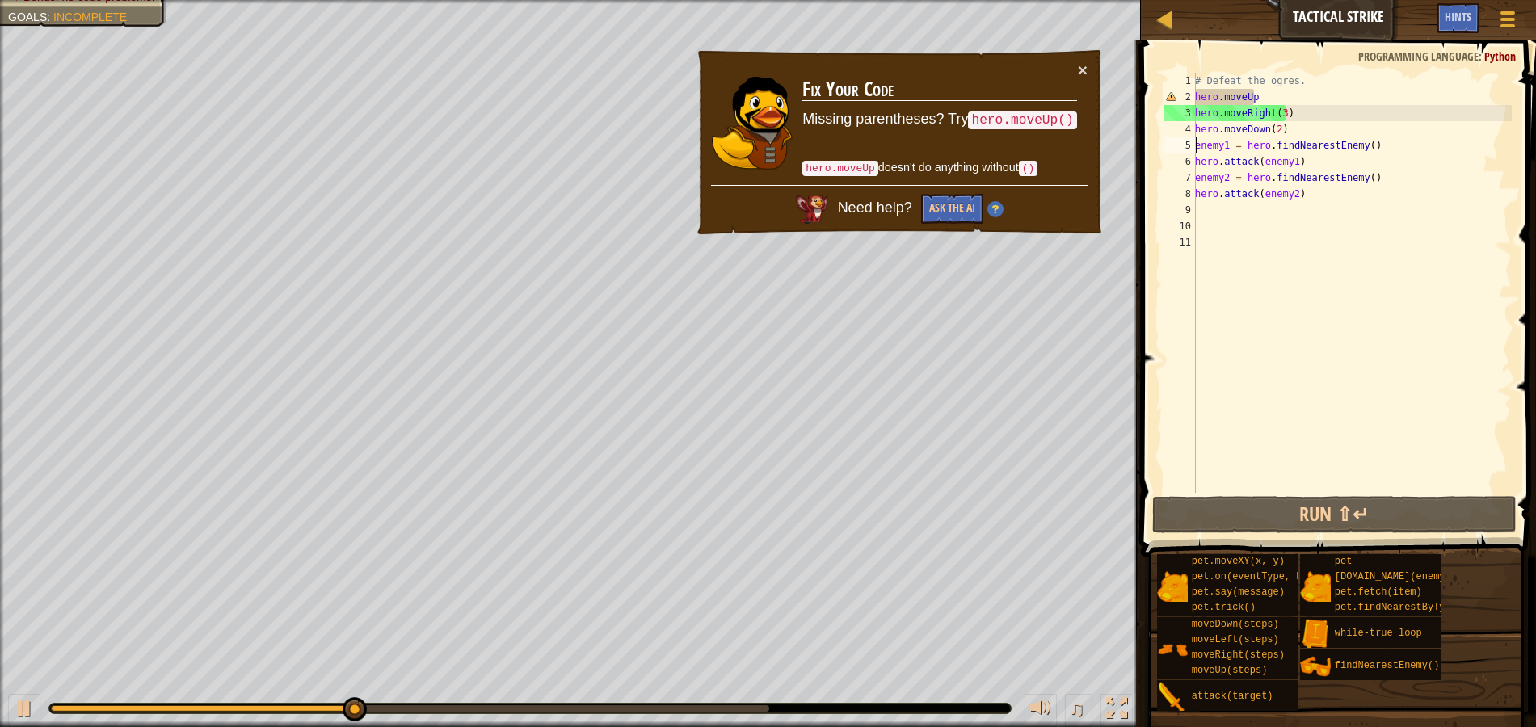
click at [1261, 97] on div "# Defeat the ogres. hero . moveUp hero . moveRight ( 3 ) hero . moveDown ( 2 ) …" at bounding box center [1352, 299] width 320 height 452
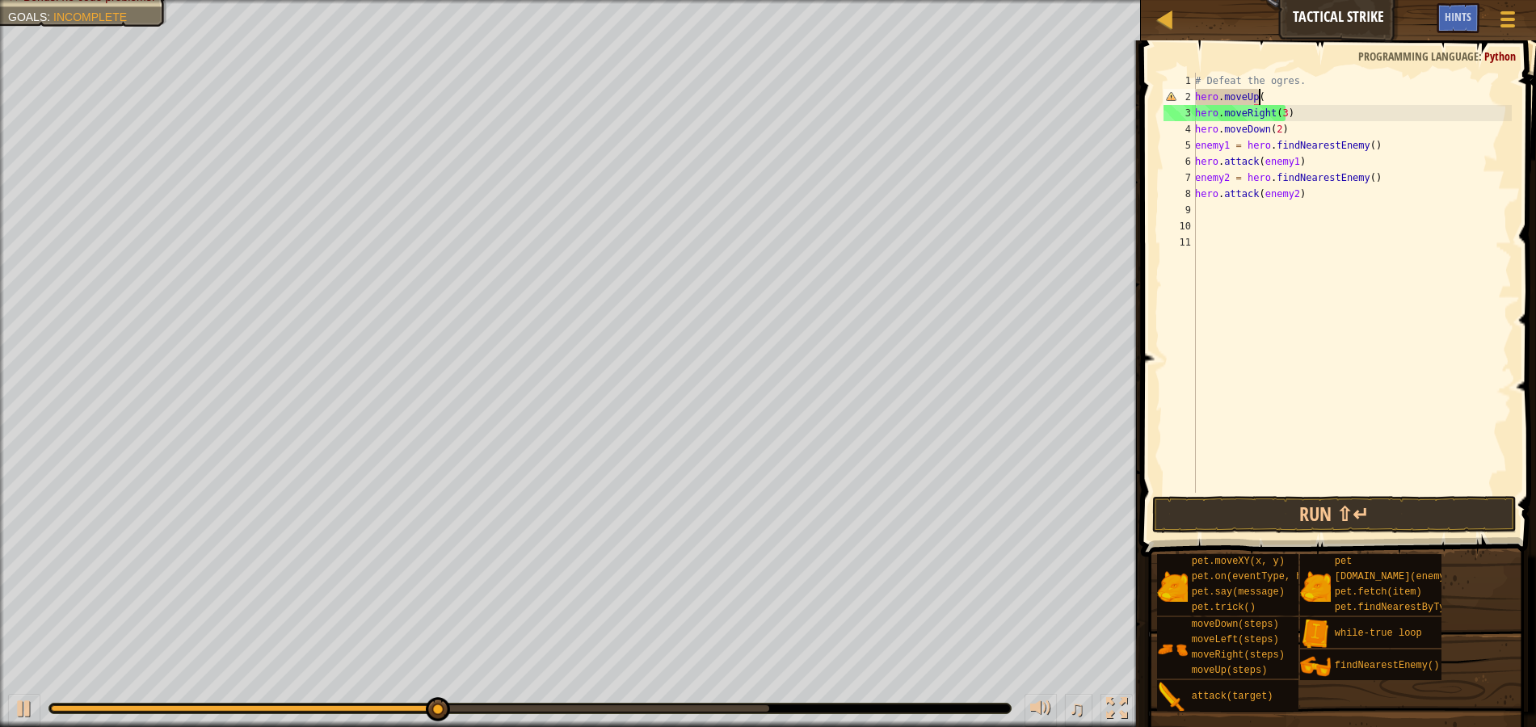
type textarea "hero.moveUp()"
click at [1332, 325] on div "# Defeat the ogres. hero . moveUp ( ) hero . moveRight ( 3 ) hero . moveDown ( …" at bounding box center [1352, 299] width 320 height 452
click at [1327, 504] on button "Run ⇧↵" at bounding box center [1334, 514] width 364 height 37
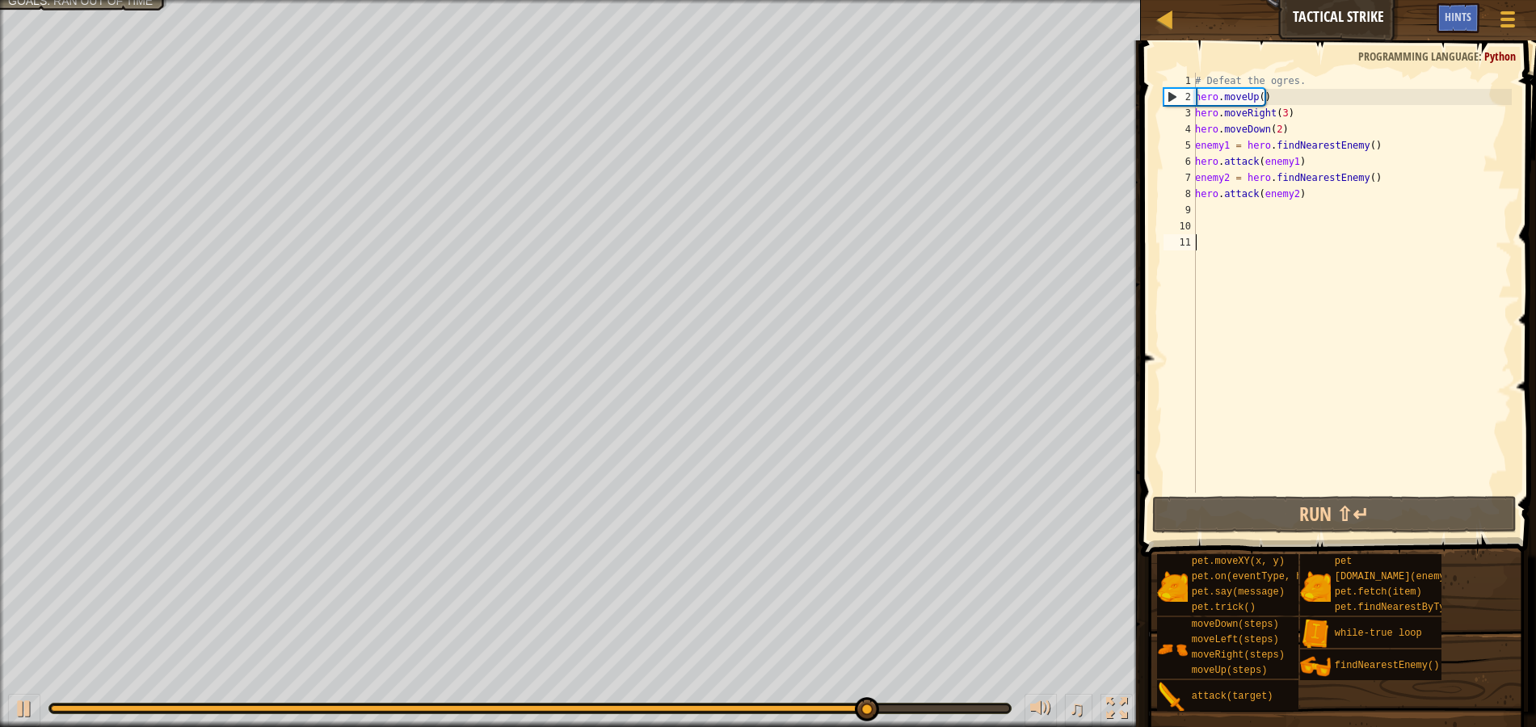
click at [1324, 200] on div "# Defeat the ogres. hero . moveUp ( ) hero . moveRight ( 3 ) hero . moveDown ( …" at bounding box center [1352, 299] width 320 height 452
type textarea "hero.attack(enemy2)"
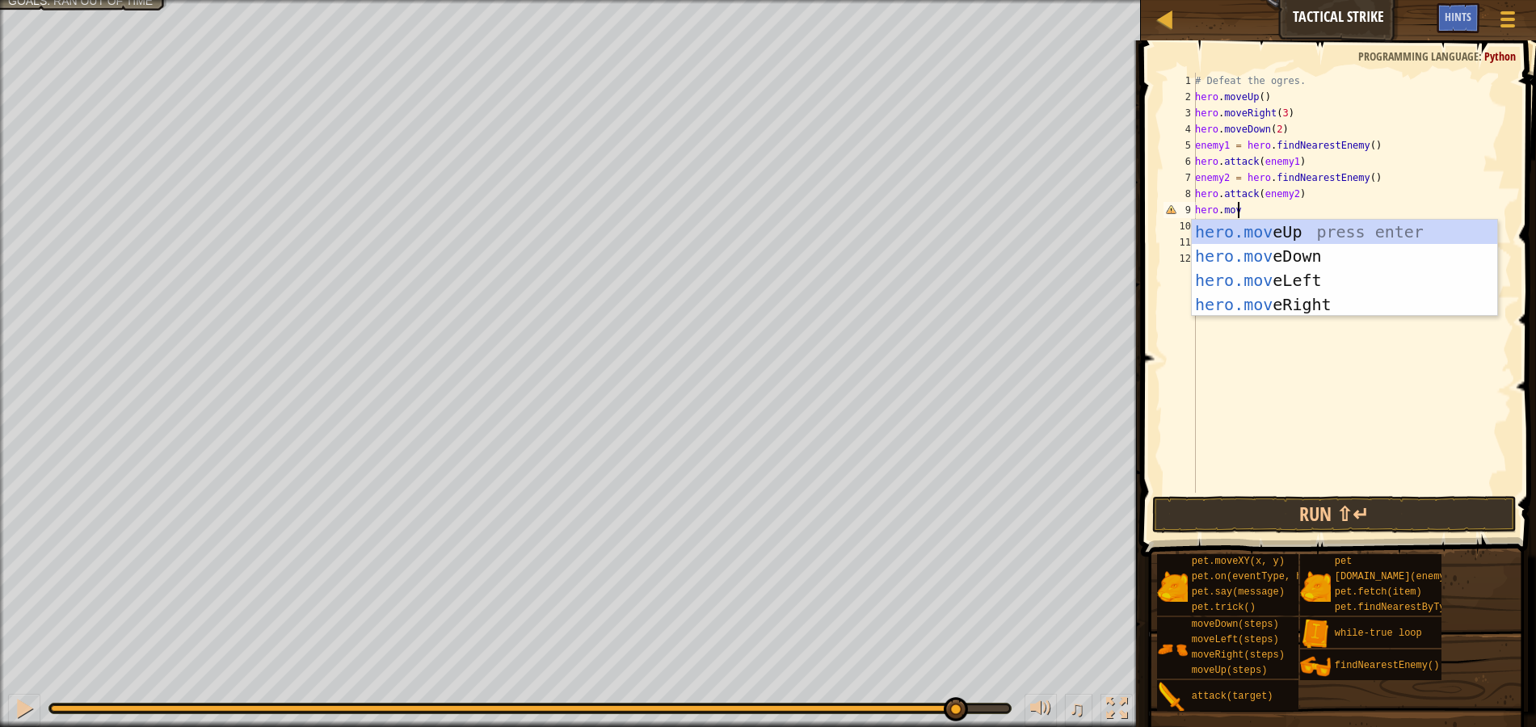
scroll to position [7, 2]
type textarea "hero.moveL"
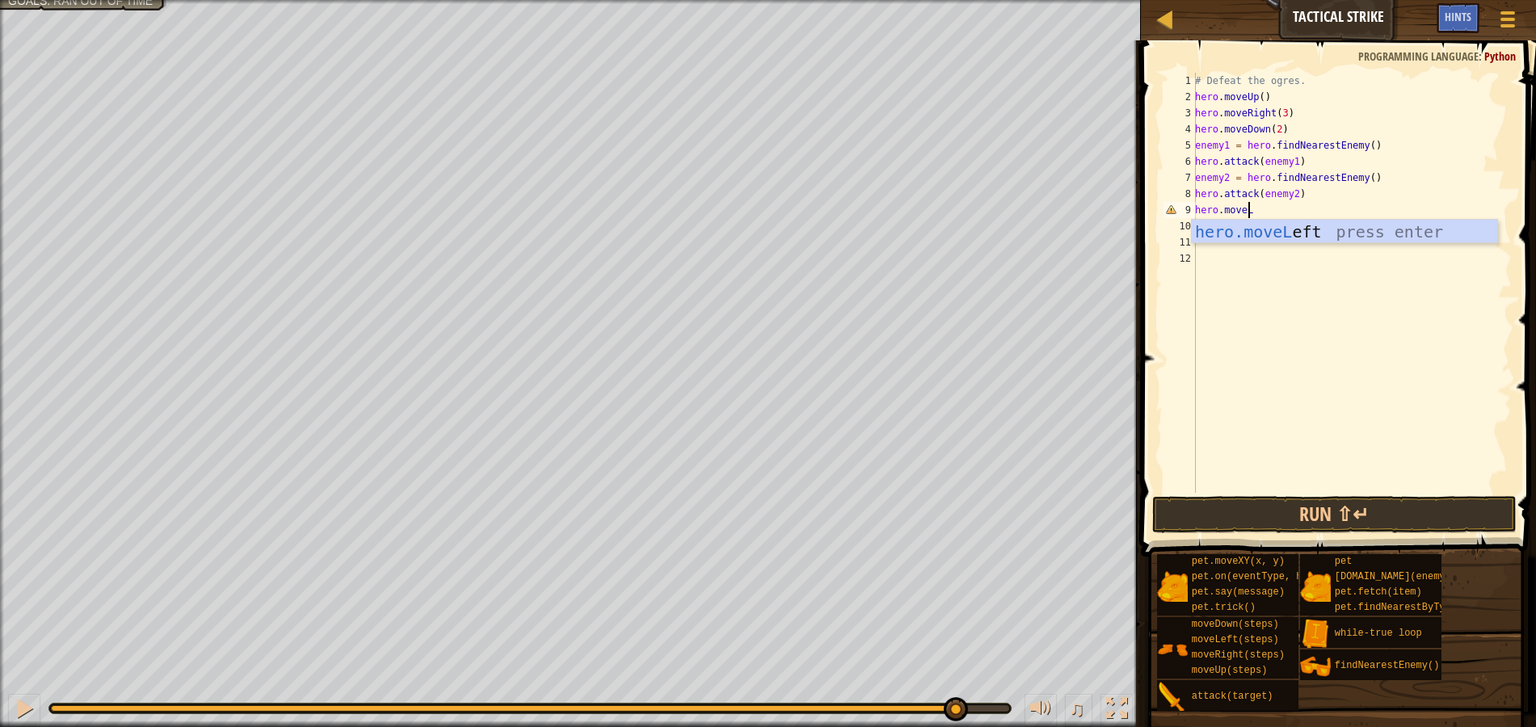
scroll to position [7, 0]
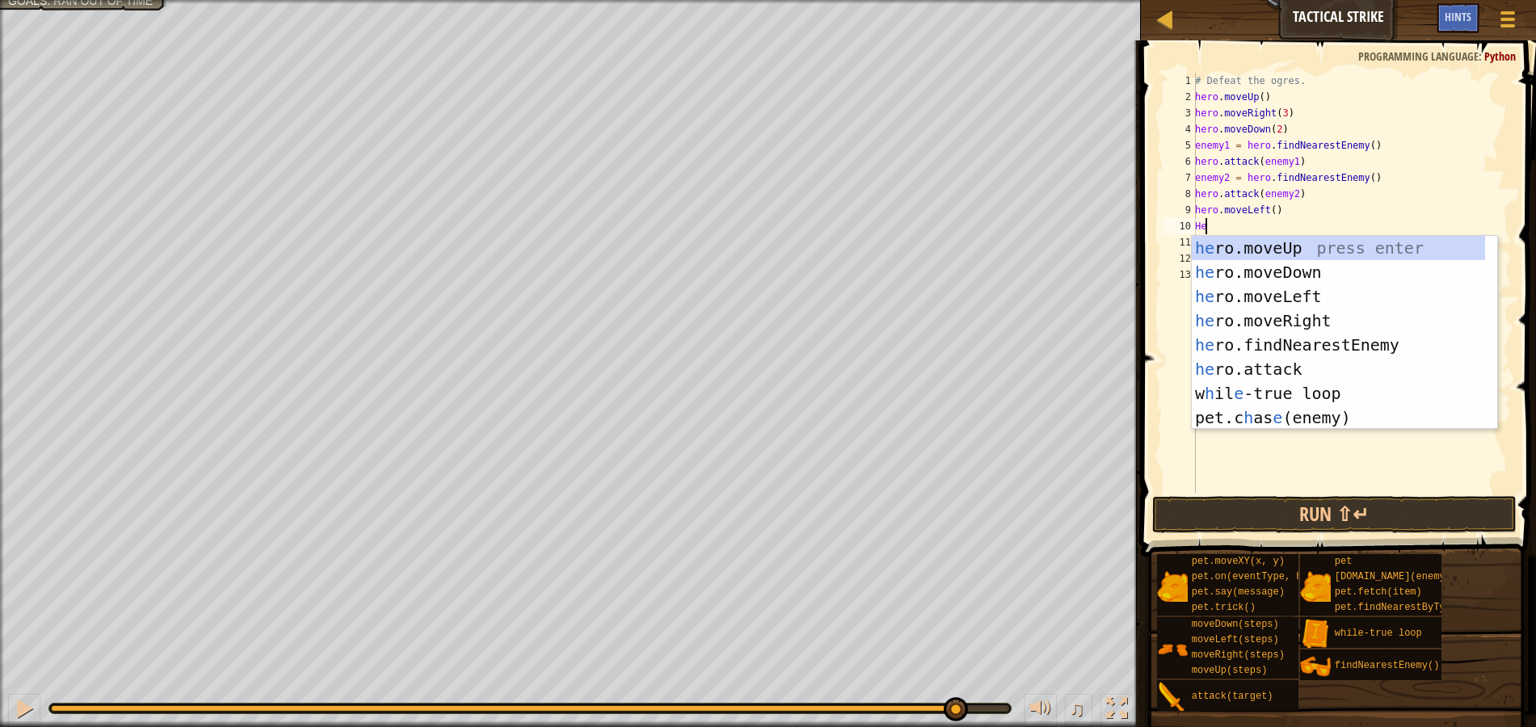
type textarea "H"
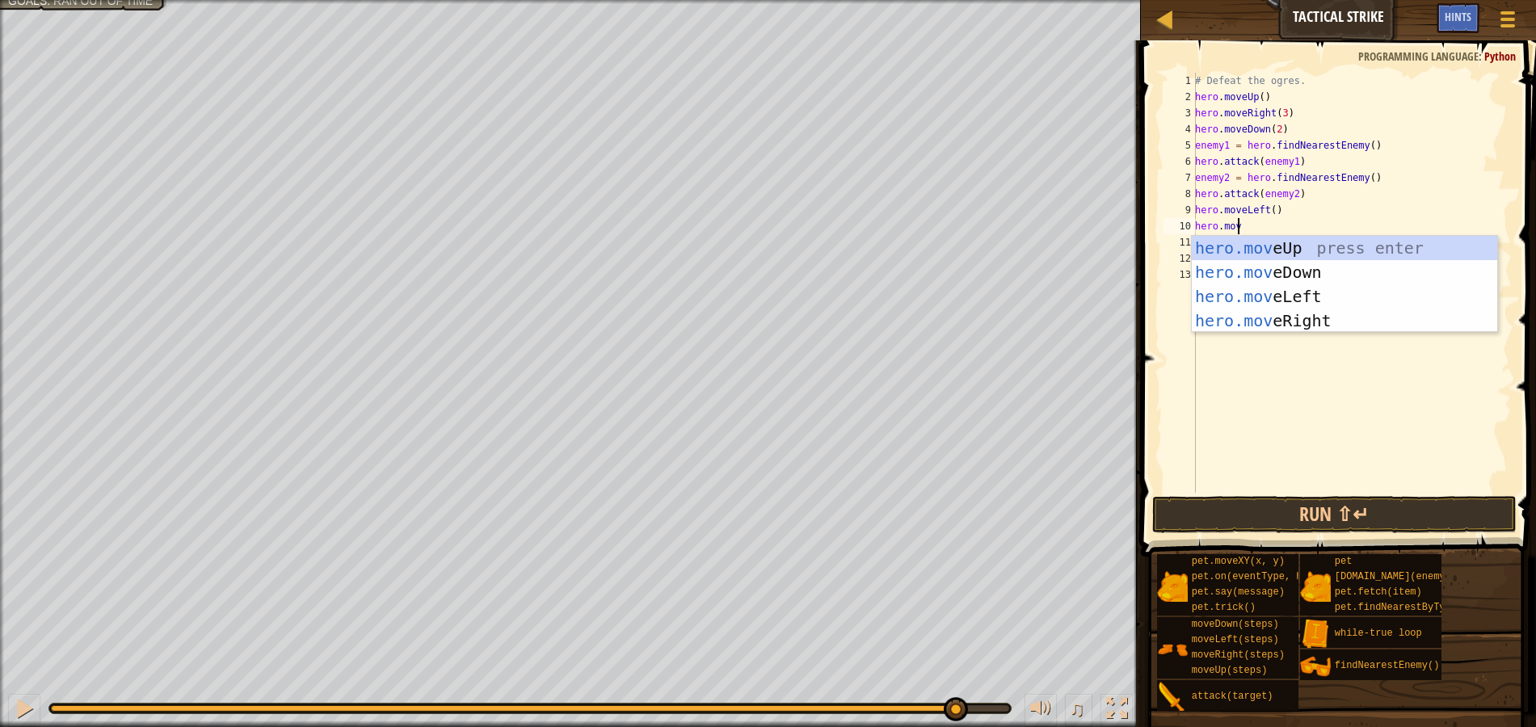
scroll to position [7, 2]
type textarea "hero.moveD"
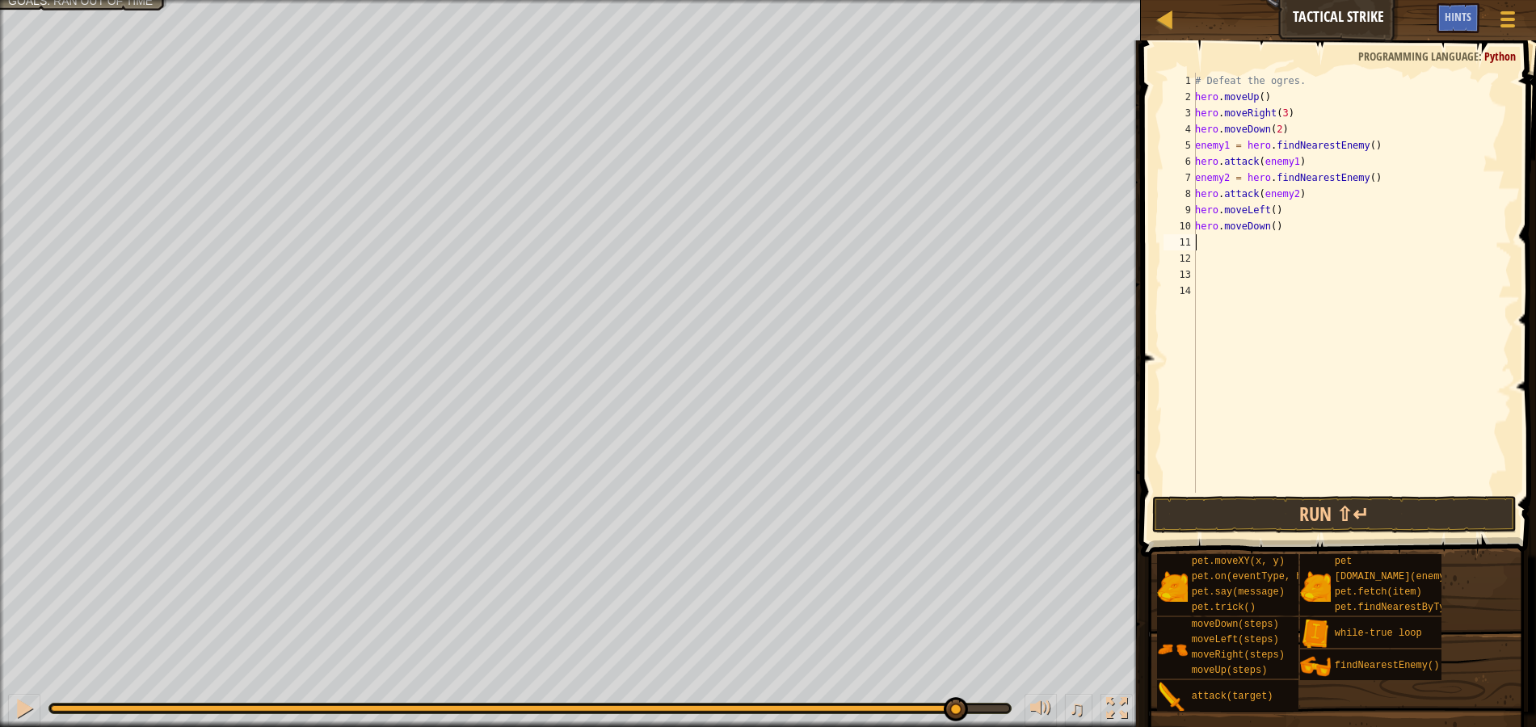
scroll to position [7, 0]
click at [1324, 501] on button "Run ⇧↵" at bounding box center [1334, 514] width 364 height 37
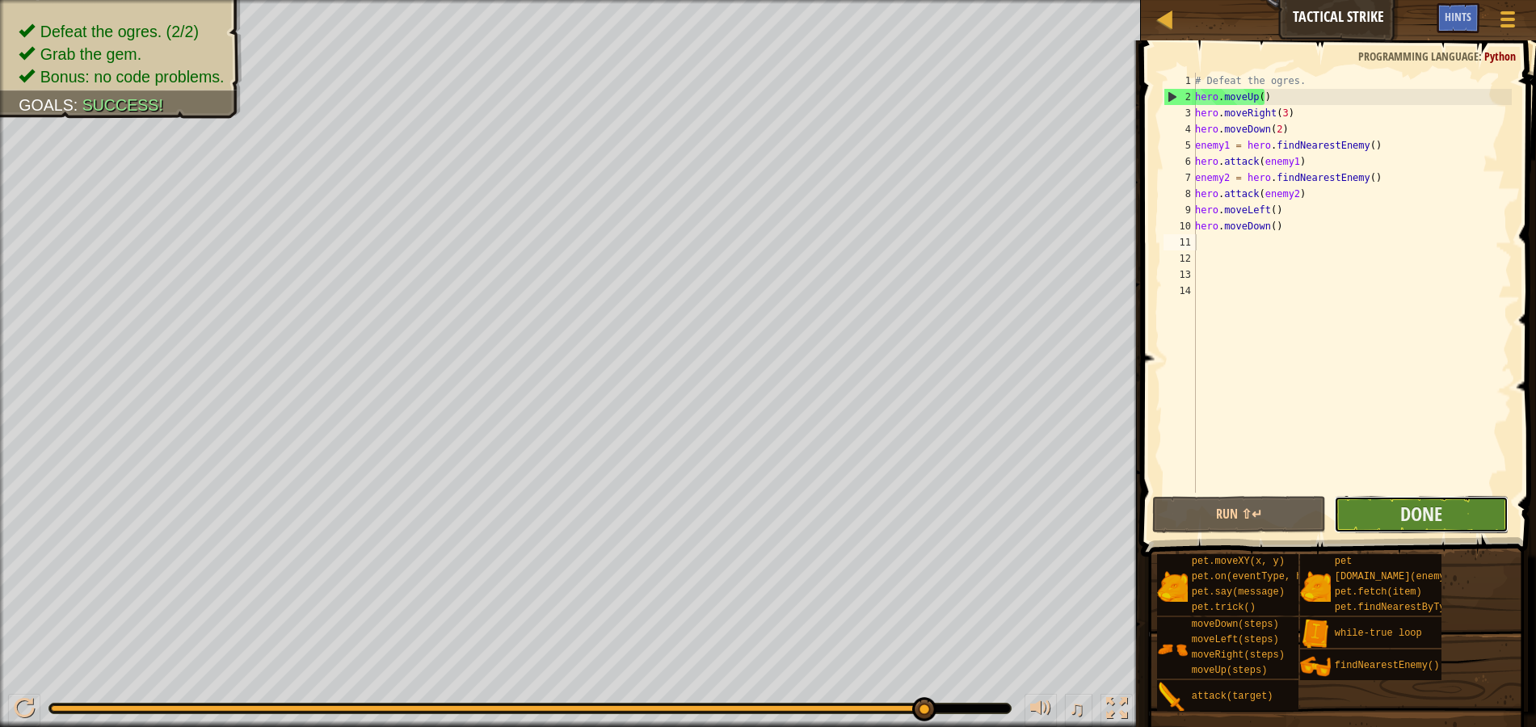
click at [1466, 510] on button "Done" at bounding box center [1421, 514] width 175 height 37
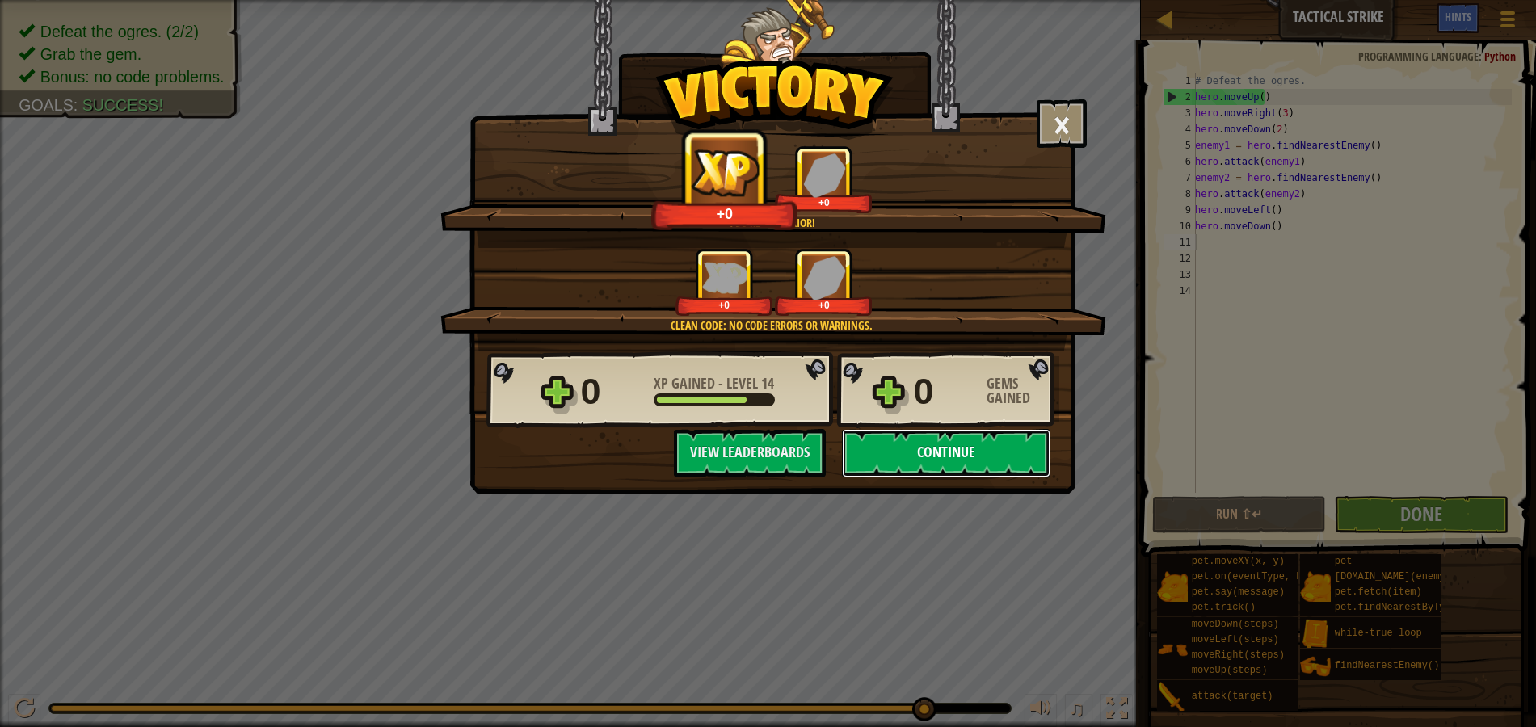
click at [1001, 460] on button "Continue" at bounding box center [946, 453] width 208 height 48
